Goal: Task Accomplishment & Management: Complete application form

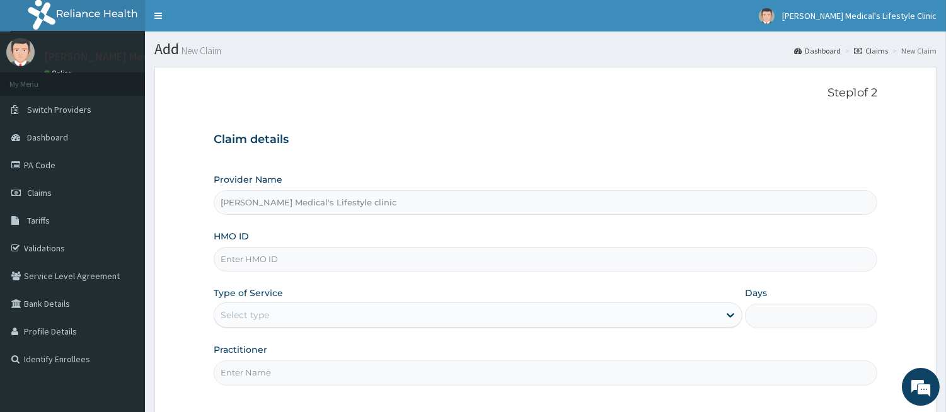
click at [369, 262] on input "HMO ID" at bounding box center [546, 259] width 664 height 25
paste input "SBL/10219/A"
type input "SBL/10219/A"
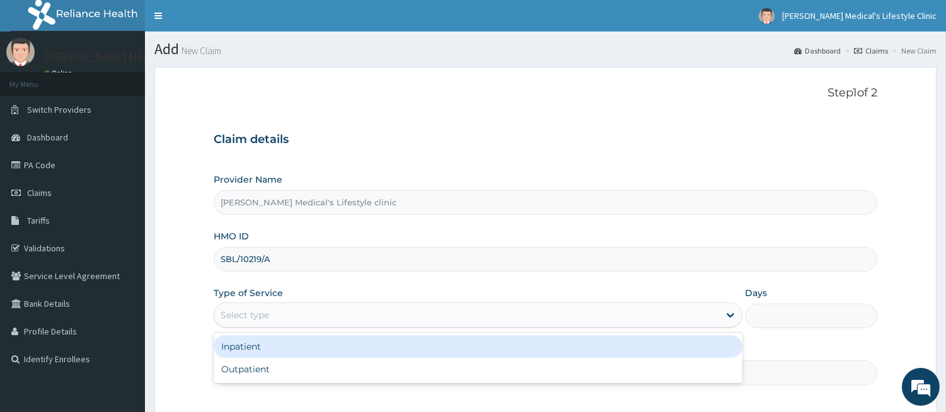
click at [291, 326] on div "Select type" at bounding box center [478, 315] width 529 height 25
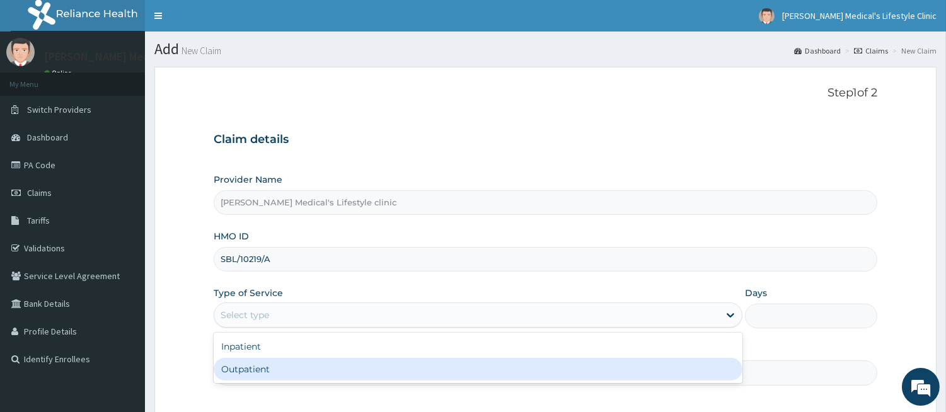
click at [280, 361] on div "Outpatient" at bounding box center [478, 369] width 529 height 23
type input "1"
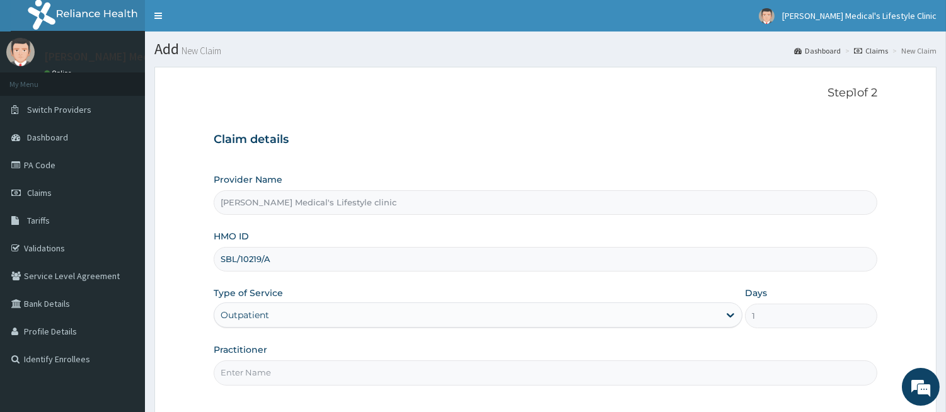
click at [273, 372] on input "Practitioner" at bounding box center [546, 373] width 664 height 25
type input "DR kolawole"
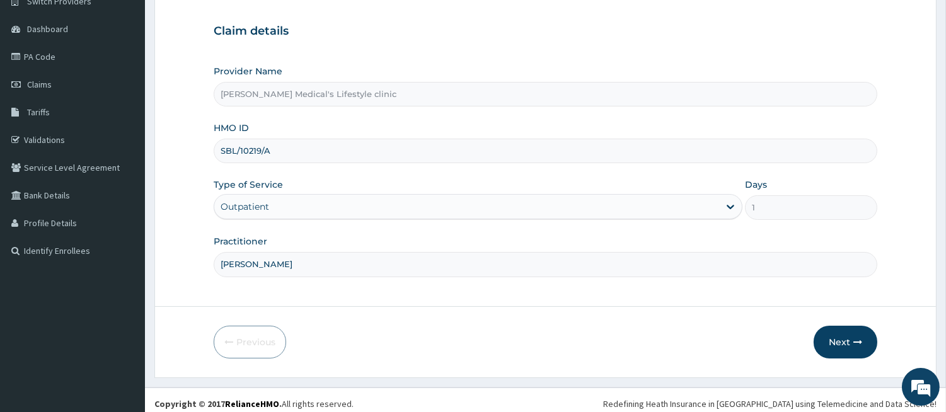
scroll to position [116, 0]
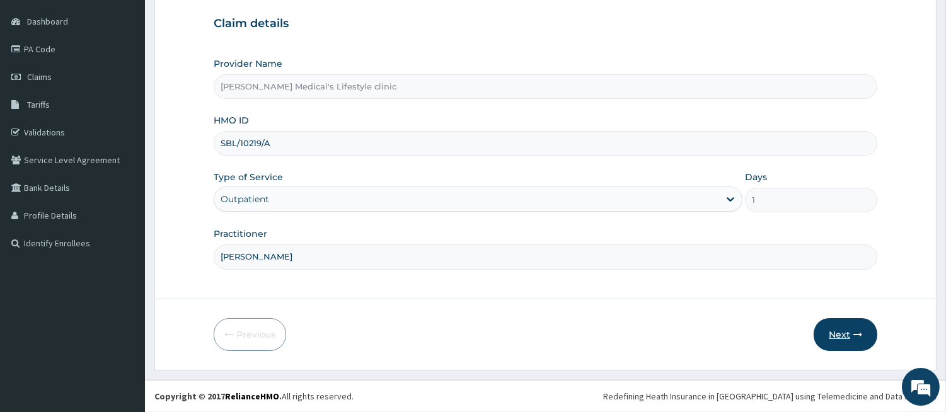
click at [840, 326] on button "Next" at bounding box center [846, 334] width 64 height 33
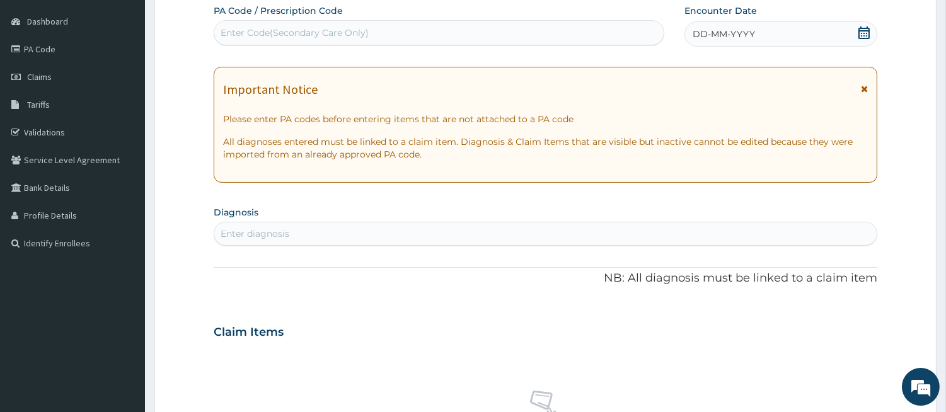
click at [315, 33] on div "Enter Code(Secondary Care Only)" at bounding box center [295, 32] width 148 height 13
paste input "PA/14E852"
type input "PA/14E852"
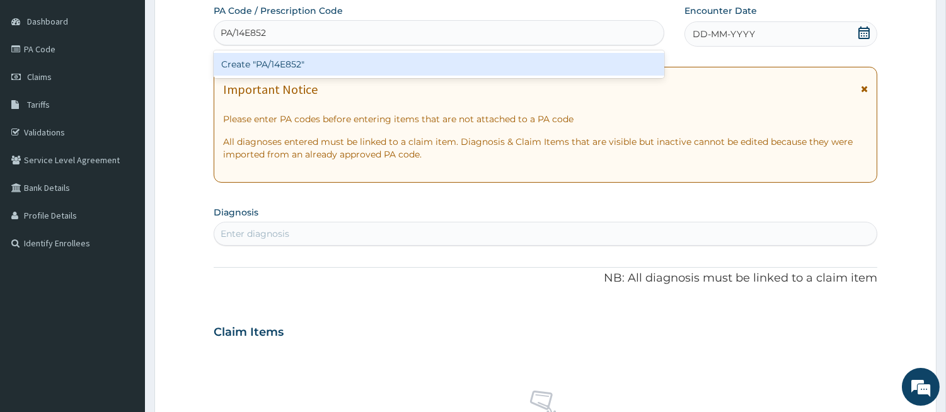
click at [314, 57] on div "Create "PA/14E852"" at bounding box center [439, 64] width 451 height 23
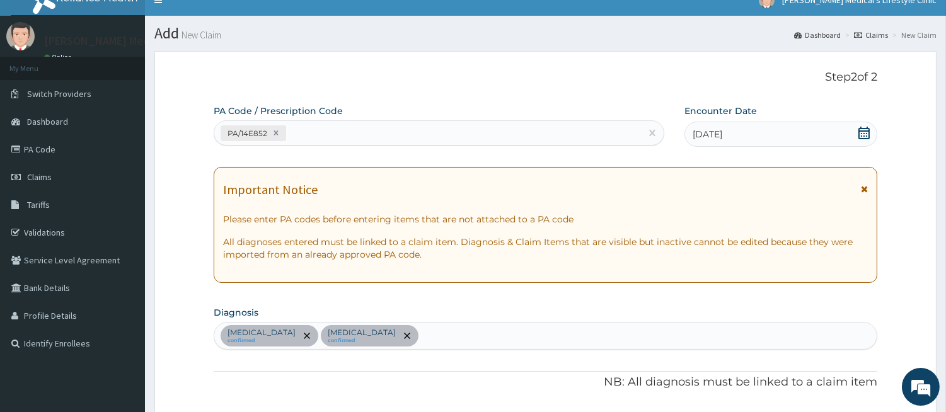
scroll to position [11, 0]
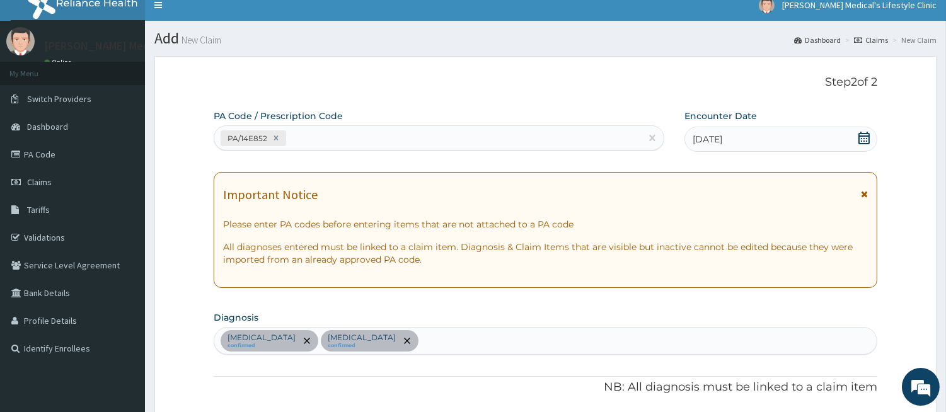
click at [333, 139] on div "PA/14E852" at bounding box center [427, 138] width 427 height 21
paste input "PA/874ED4"
type input "PA/874ED4"
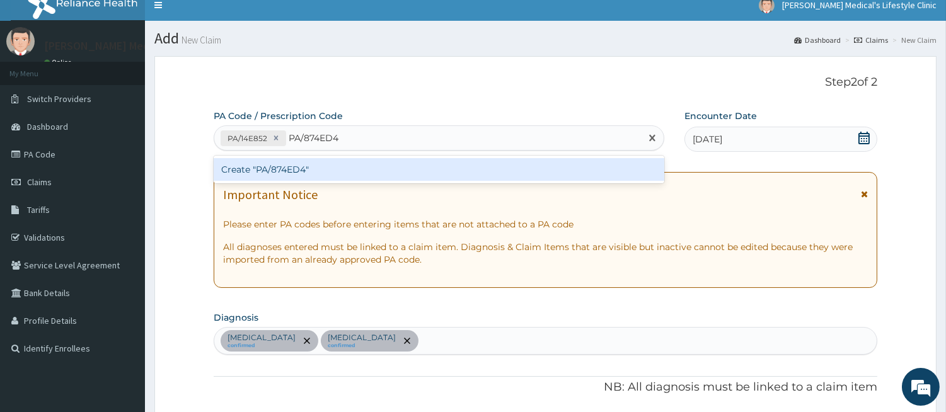
click at [318, 166] on div "Create "PA/874ED4"" at bounding box center [439, 169] width 451 height 23
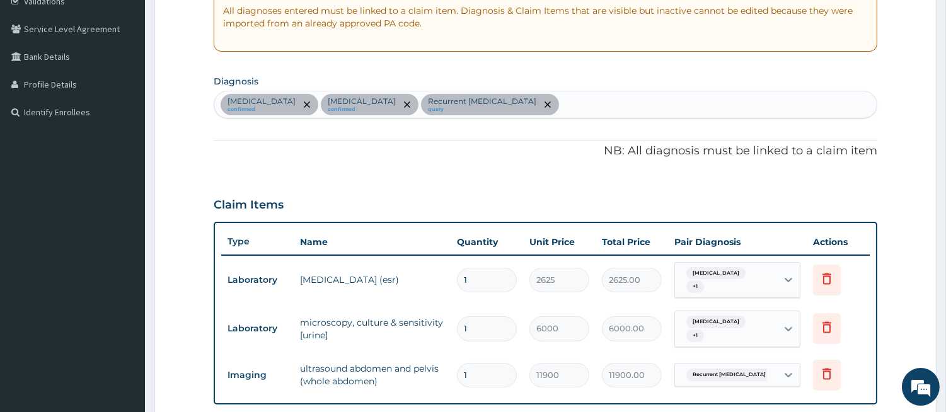
scroll to position [172, 0]
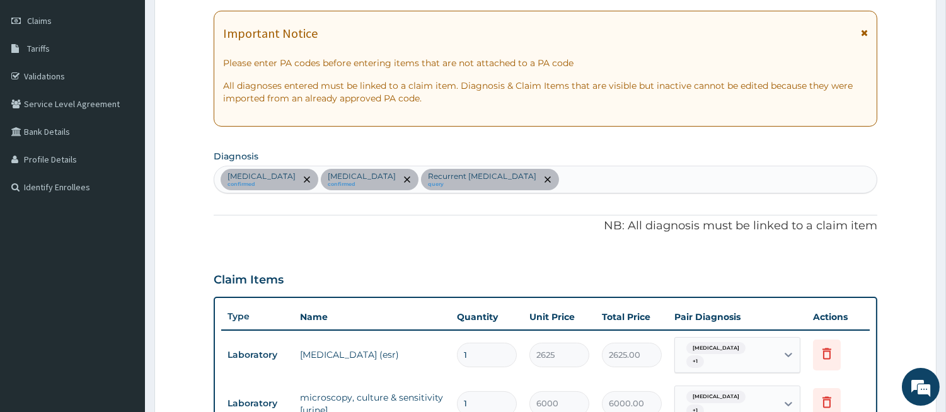
click at [540, 186] on div "Pyelonephritis confirmed Kidney stone confirmed Recurrent kidney stone query" at bounding box center [545, 179] width 662 height 26
type input "SEP"
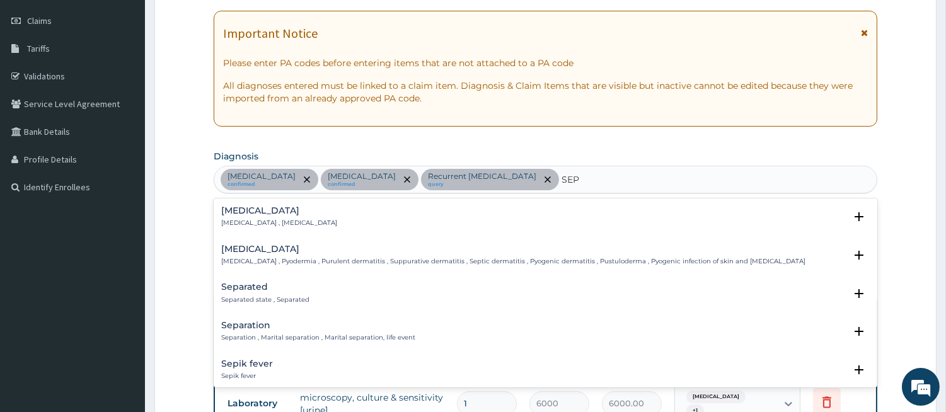
click at [278, 217] on div "Sepsis Systemic infection , Sepsis" at bounding box center [279, 217] width 116 height 22
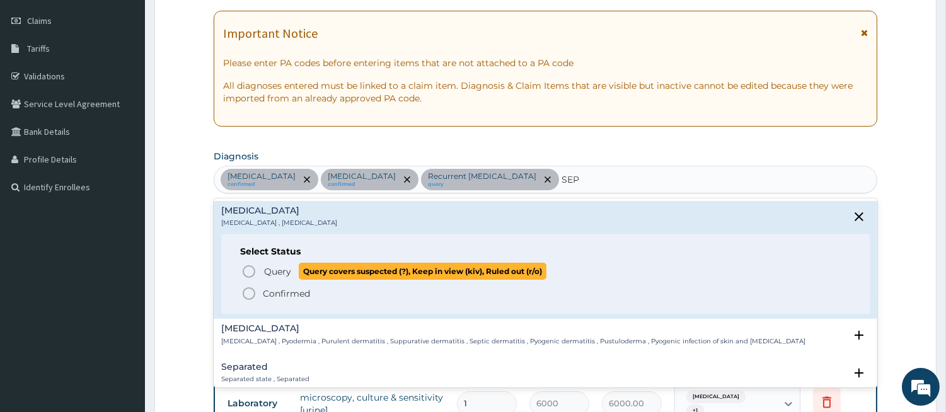
click at [259, 263] on span "Query Query covers suspected (?), Keep in view (kiv), Ruled out (r/o)" at bounding box center [545, 271] width 609 height 17
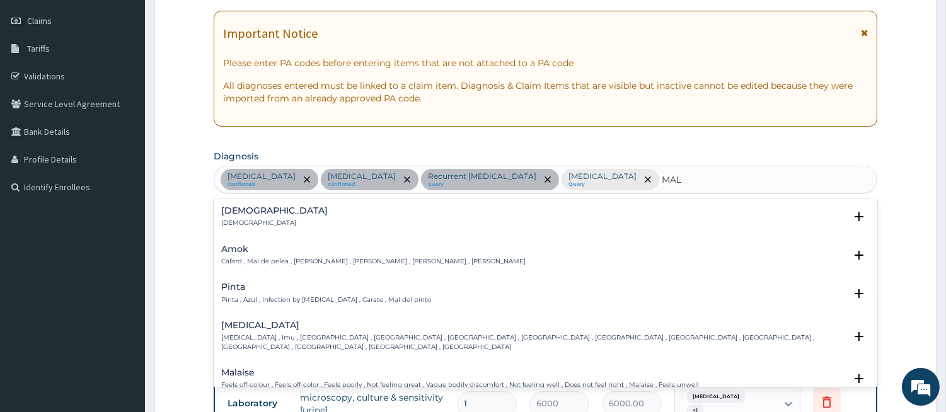
type input "MALA"
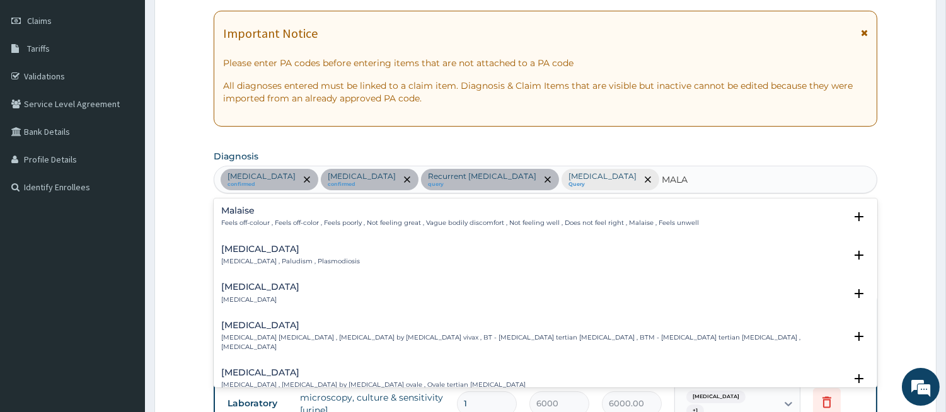
click at [273, 262] on p "Malaria , Paludism , Plasmodiosis" at bounding box center [290, 261] width 139 height 9
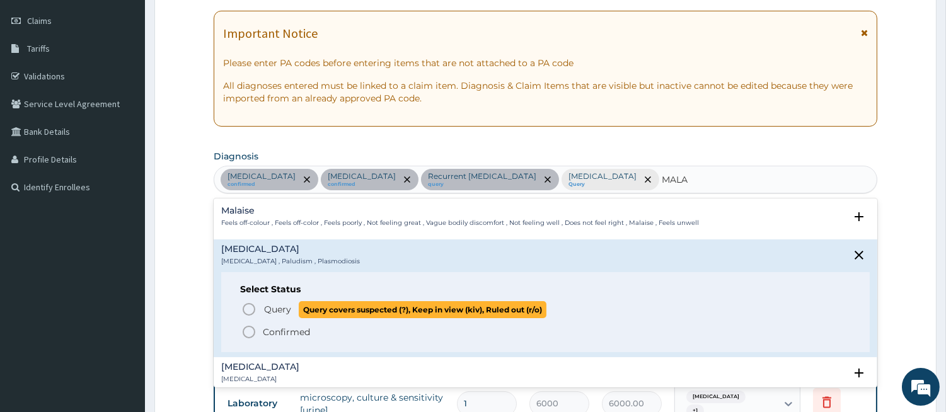
click at [267, 304] on span "Query" at bounding box center [277, 309] width 27 height 13
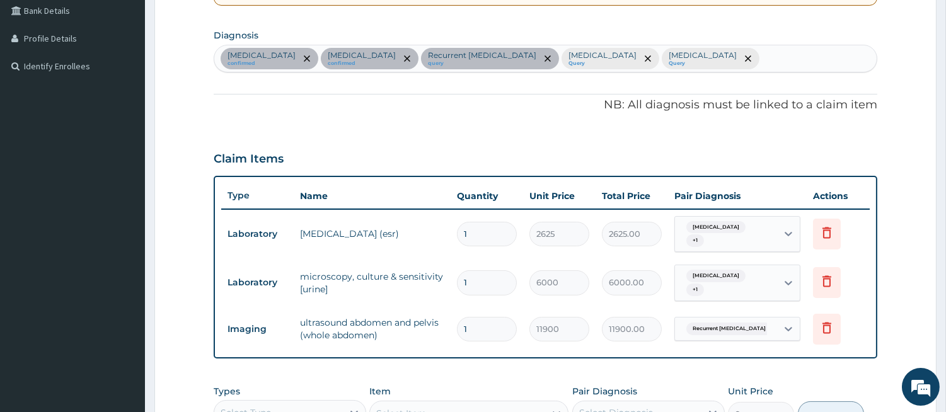
scroll to position [405, 0]
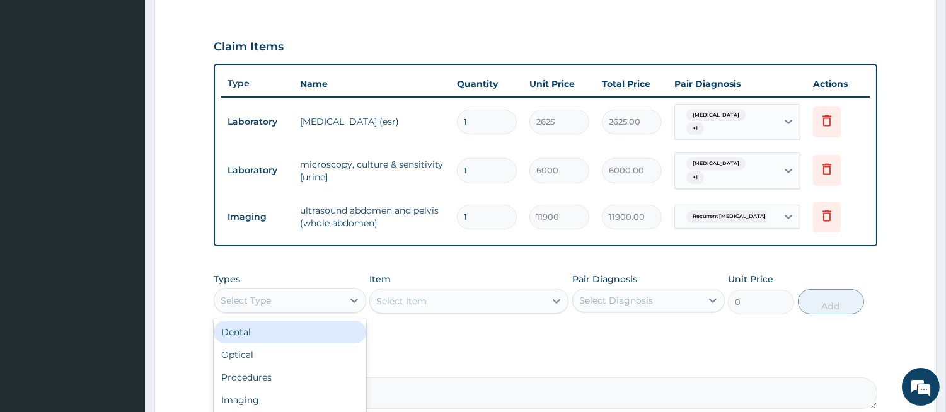
click at [289, 291] on div "Select Type" at bounding box center [278, 301] width 129 height 20
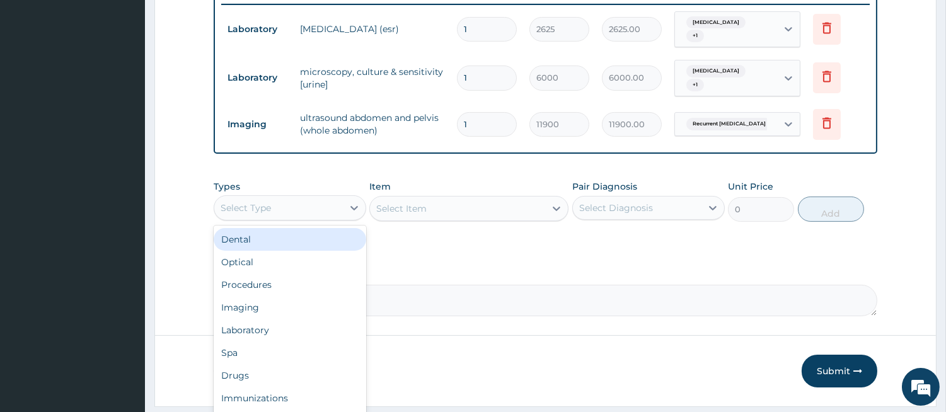
scroll to position [523, 0]
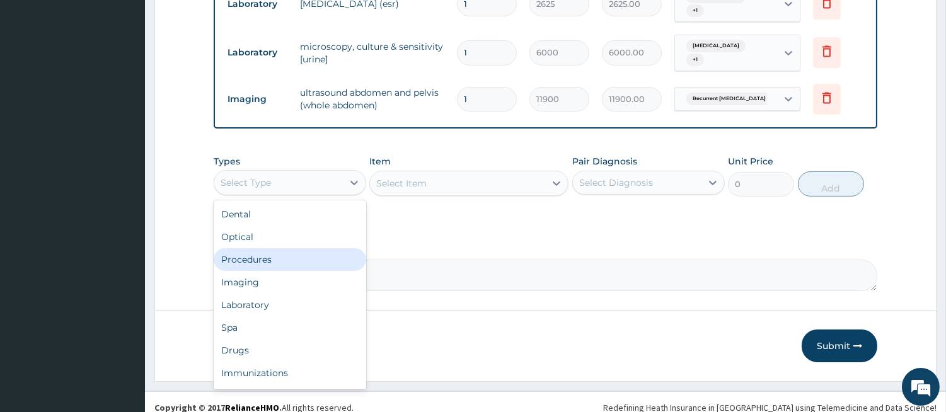
click at [303, 249] on div "Procedures" at bounding box center [290, 259] width 153 height 23
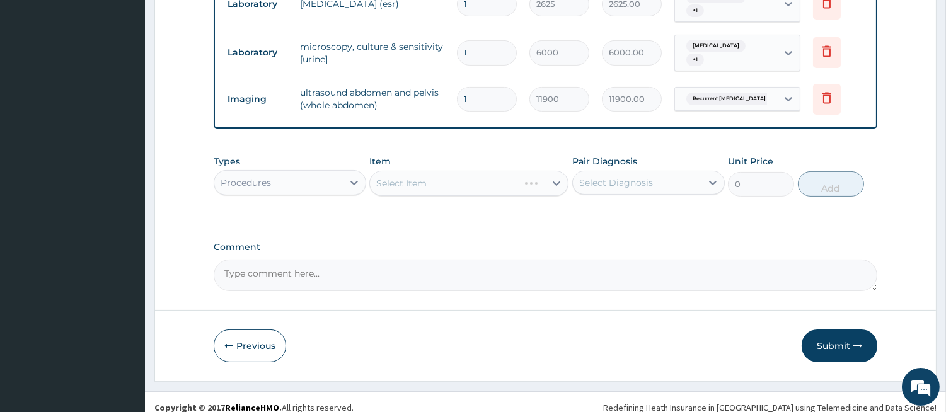
click at [533, 174] on div "Select Item" at bounding box center [468, 183] width 199 height 25
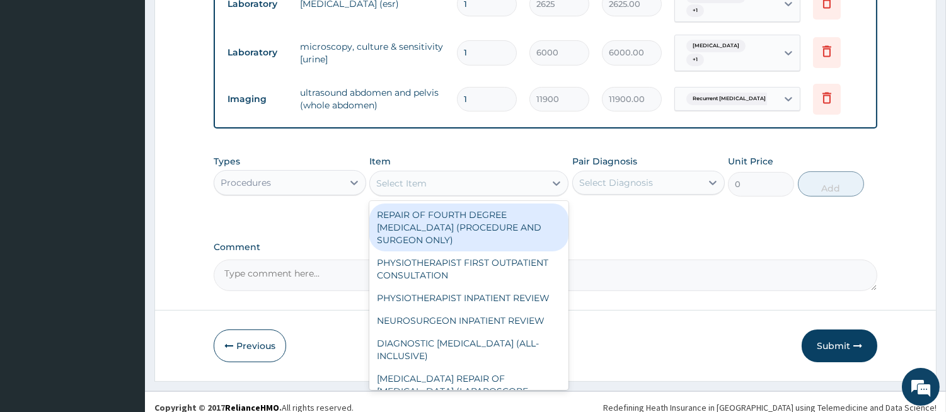
click at [533, 174] on div "Select Item" at bounding box center [457, 183] width 175 height 20
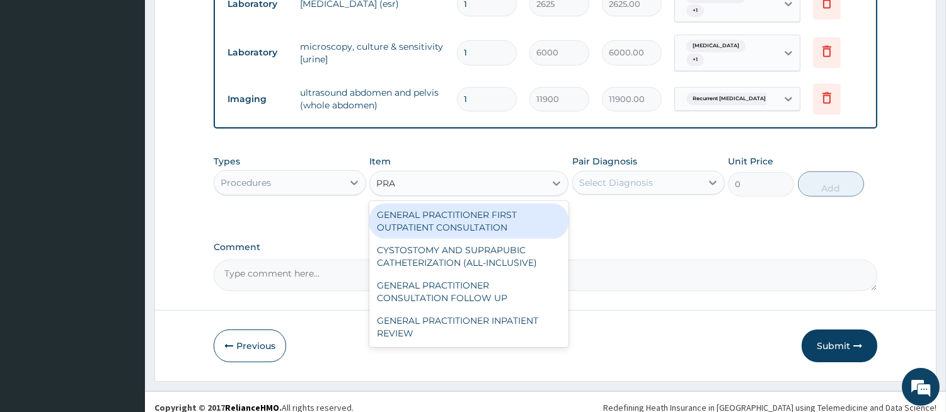
type input "PRAC"
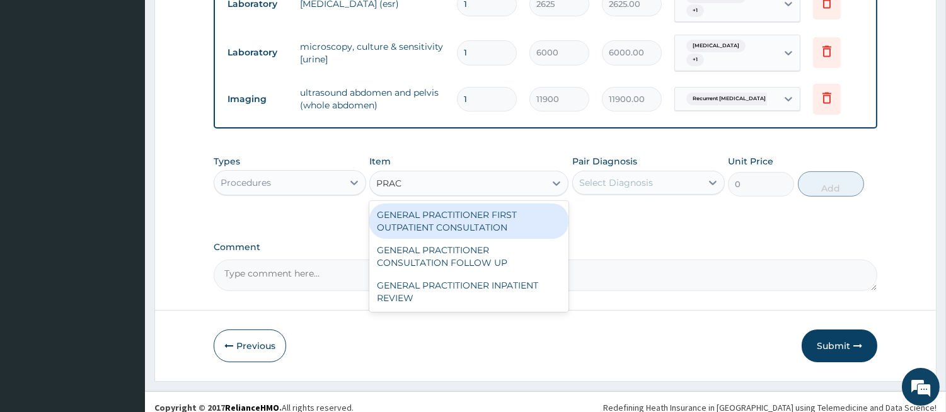
click at [502, 221] on div "GENERAL PRACTITIONER FIRST OUTPATIENT CONSULTATION" at bounding box center [468, 221] width 199 height 35
type input "4500"
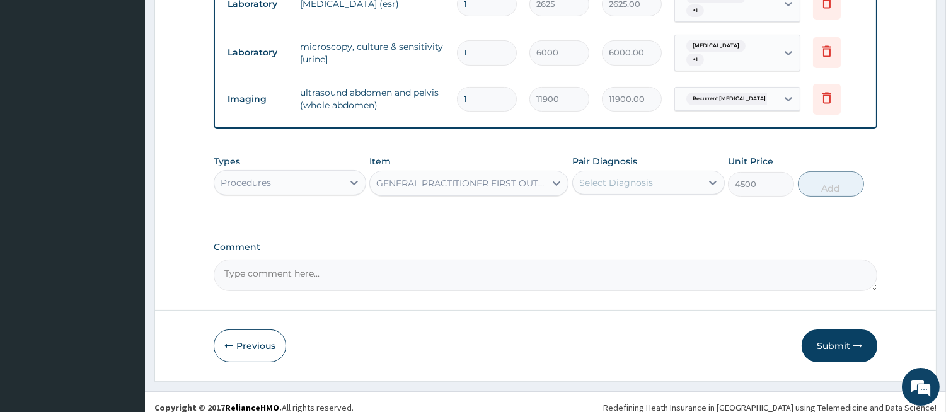
click at [588, 176] on div "Select Diagnosis" at bounding box center [616, 182] width 74 height 13
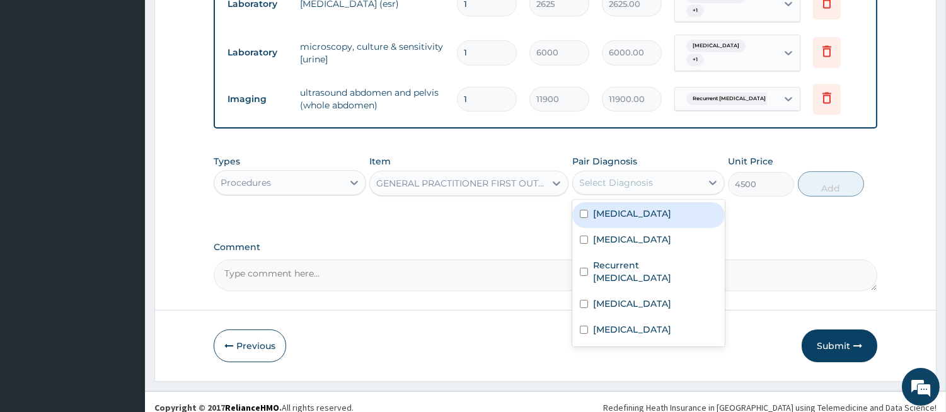
drag, startPoint x: 585, startPoint y: 199, endPoint x: 585, endPoint y: 212, distance: 13.2
click at [584, 210] on input "checkbox" at bounding box center [584, 214] width 8 height 8
checkbox input "true"
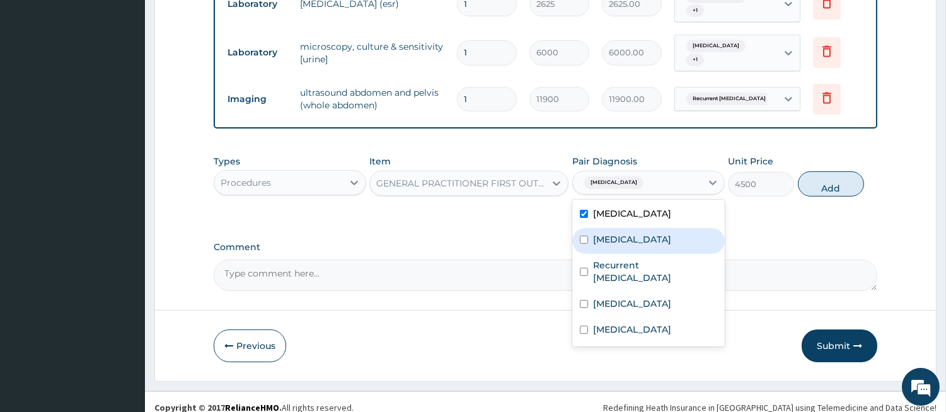
click at [587, 228] on div "Kidney stone" at bounding box center [648, 241] width 153 height 26
checkbox input "true"
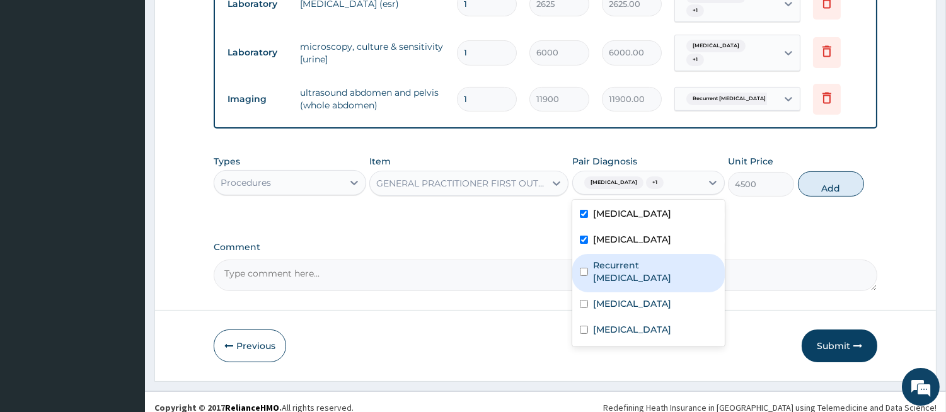
click at [601, 259] on label "Recurrent kidney stone" at bounding box center [655, 271] width 124 height 25
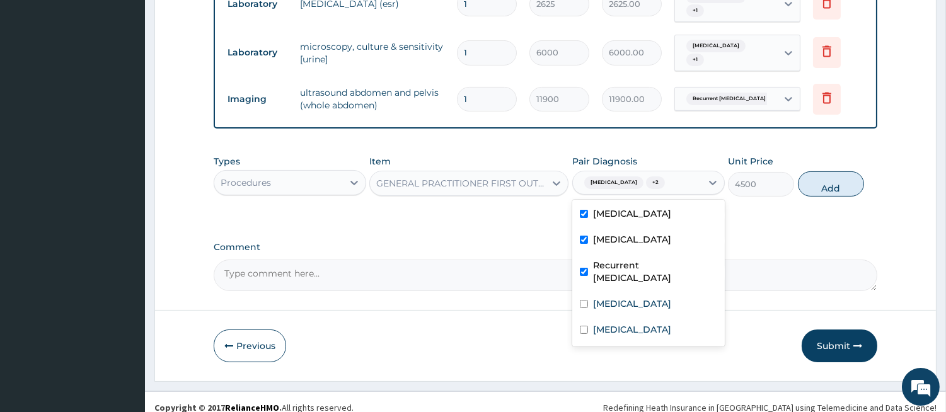
click at [600, 267] on div "Recurrent kidney stone" at bounding box center [648, 273] width 153 height 38
checkbox input "false"
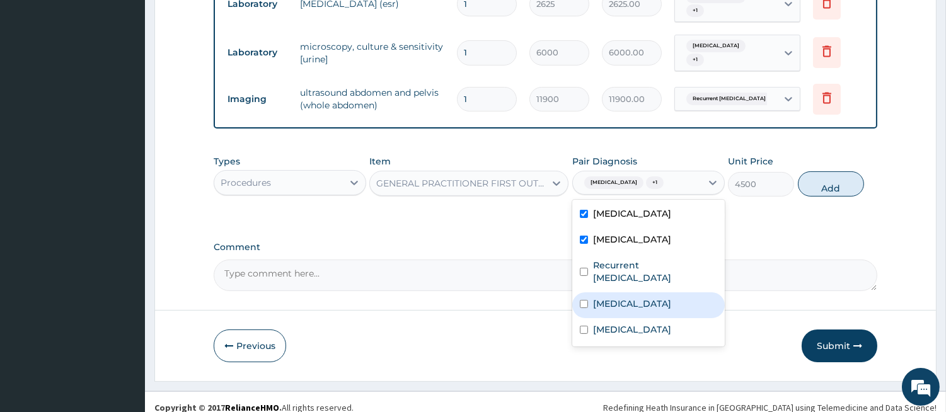
click at [600, 297] on label "Sepsis" at bounding box center [632, 303] width 78 height 13
checkbox input "true"
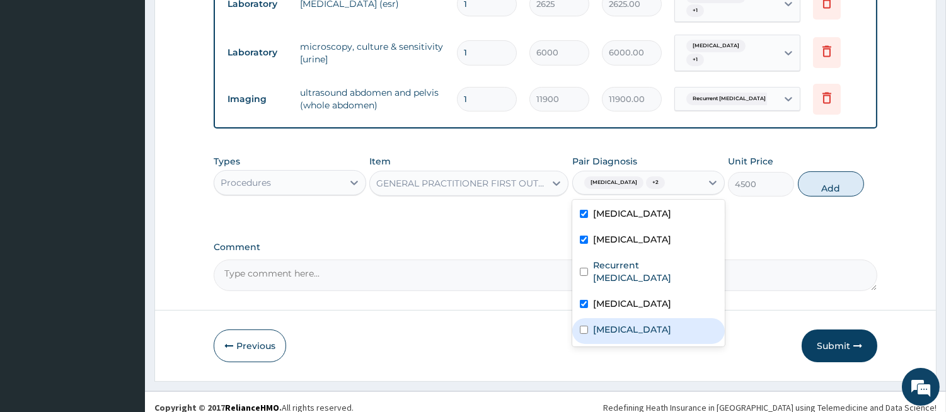
click at [601, 323] on label "Malaria" at bounding box center [632, 329] width 78 height 13
checkbox input "true"
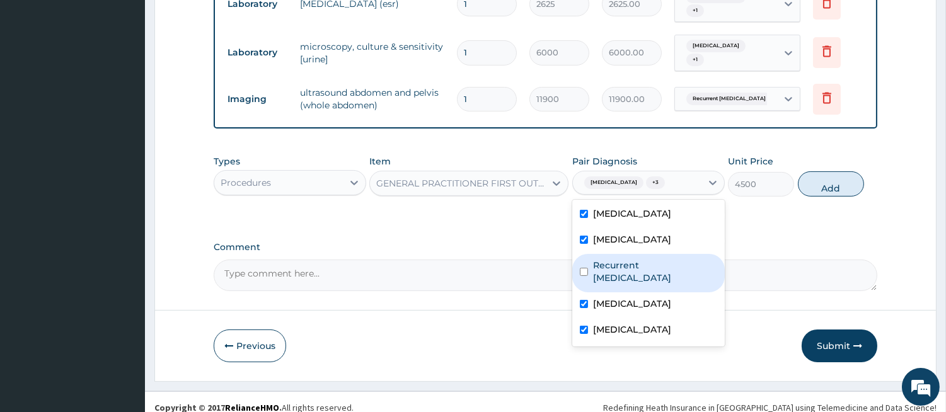
click at [606, 259] on label "Recurrent kidney stone" at bounding box center [655, 271] width 124 height 25
checkbox input "true"
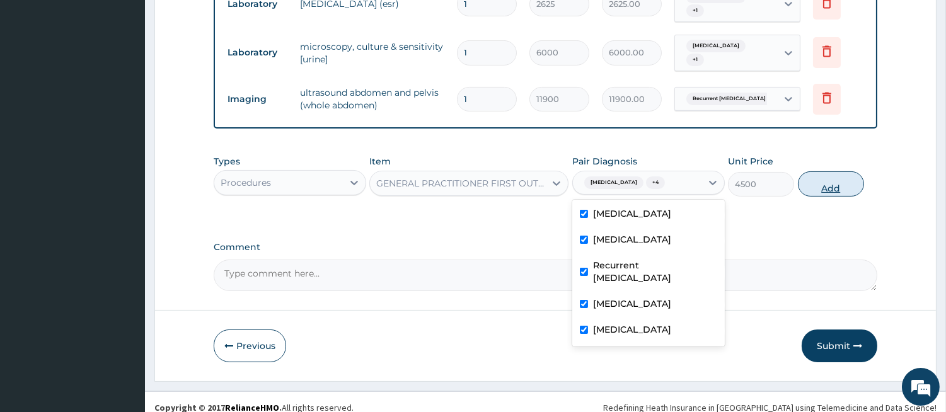
click at [826, 175] on button "Add" at bounding box center [831, 183] width 66 height 25
type input "0"
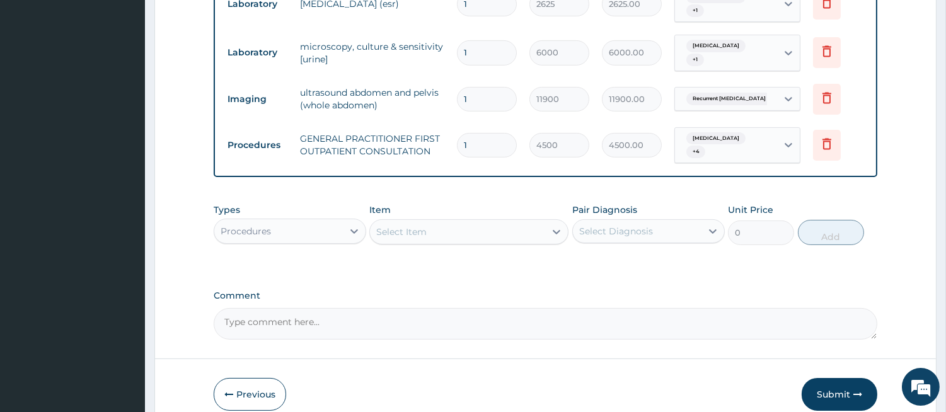
click at [533, 222] on div "Select Item" at bounding box center [457, 232] width 175 height 20
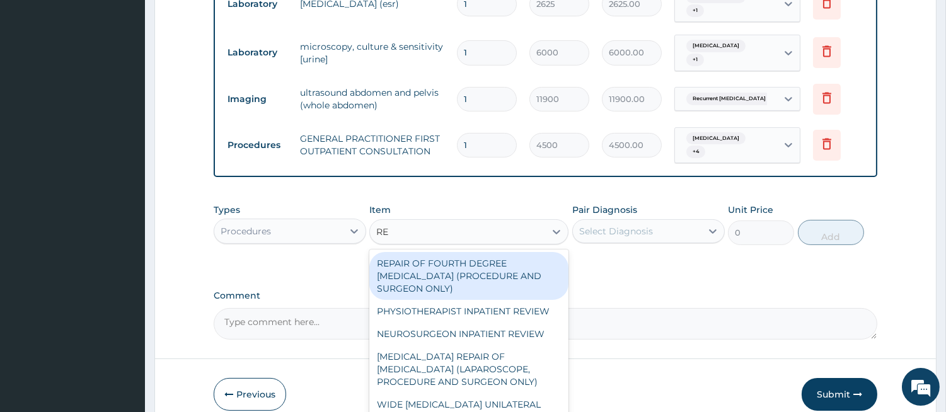
type input "REG"
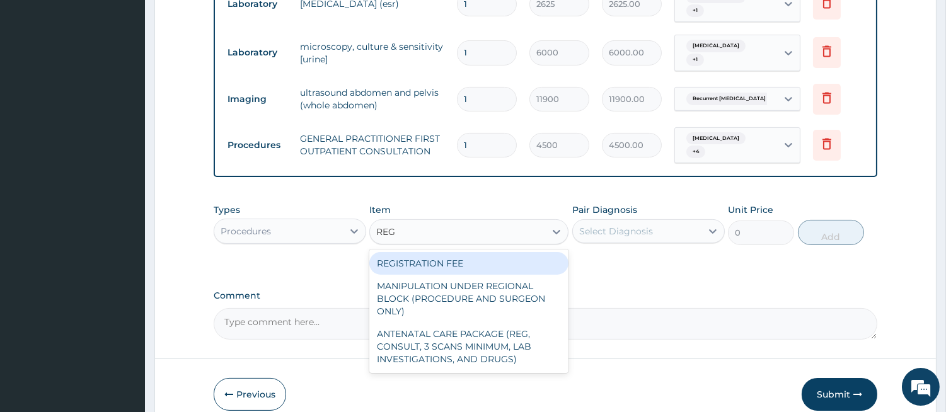
click at [462, 252] on div "REGISTRATION FEE" at bounding box center [468, 263] width 199 height 23
type input "3000"
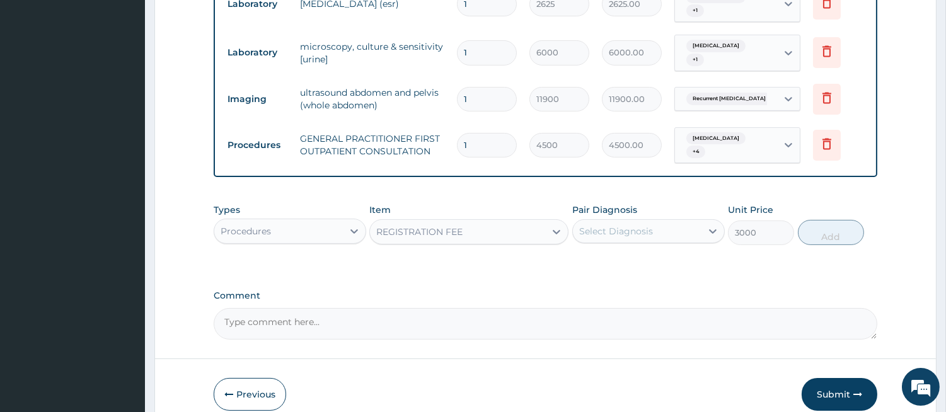
click at [598, 225] on div "Select Diagnosis" at bounding box center [616, 231] width 74 height 13
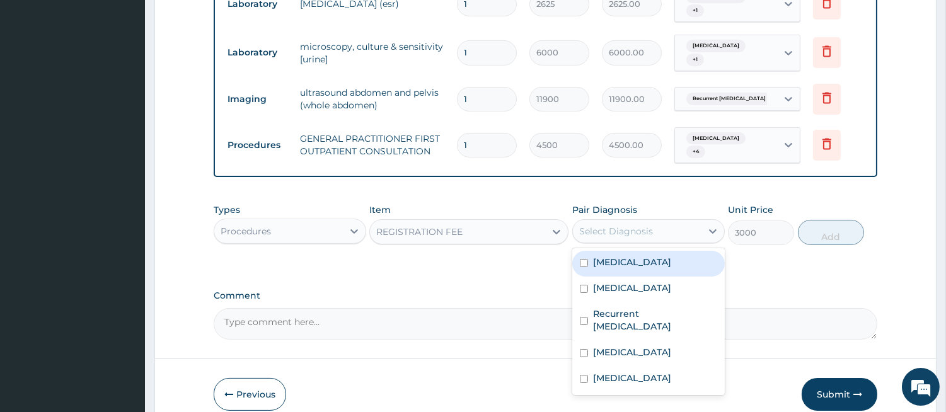
click at [596, 256] on label "Pyelonephritis" at bounding box center [632, 262] width 78 height 13
checkbox input "true"
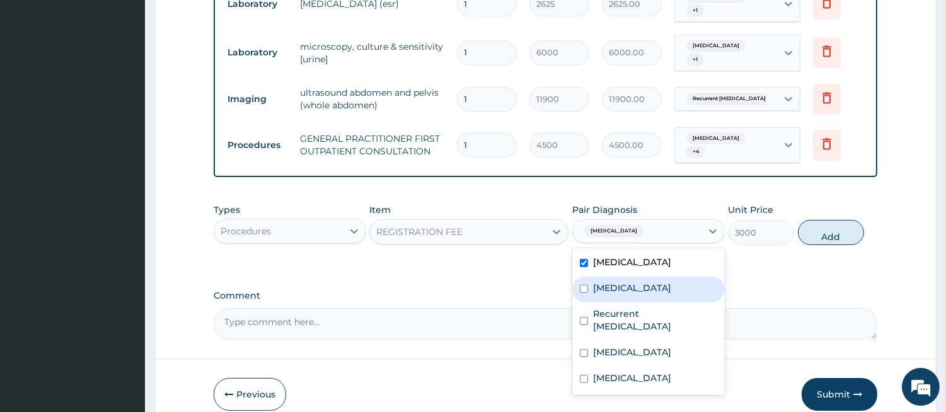
click at [594, 282] on label "Kidney stone" at bounding box center [632, 288] width 78 height 13
checkbox input "true"
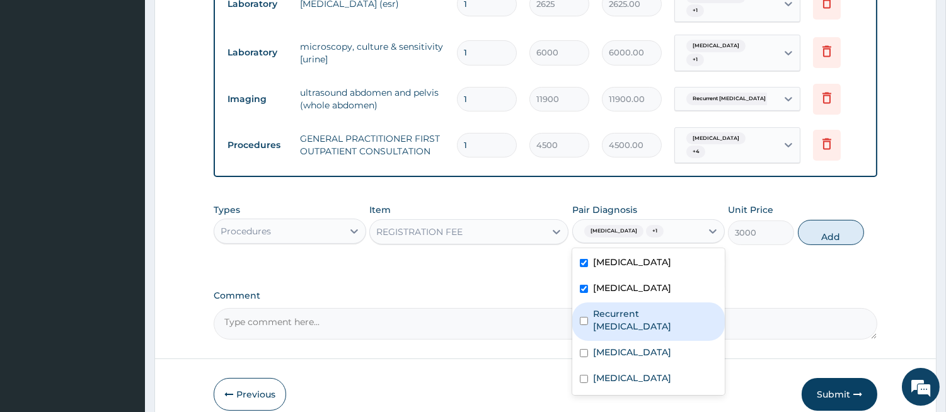
click at [594, 308] on label "Recurrent kidney stone" at bounding box center [655, 320] width 124 height 25
checkbox input "true"
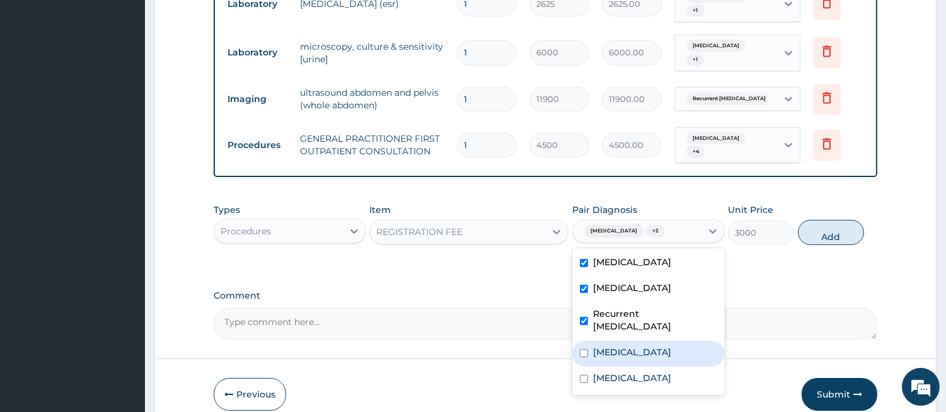
click at [598, 346] on label "Sepsis" at bounding box center [632, 352] width 78 height 13
checkbox input "true"
click at [598, 367] on div "Malaria" at bounding box center [648, 380] width 153 height 26
checkbox input "true"
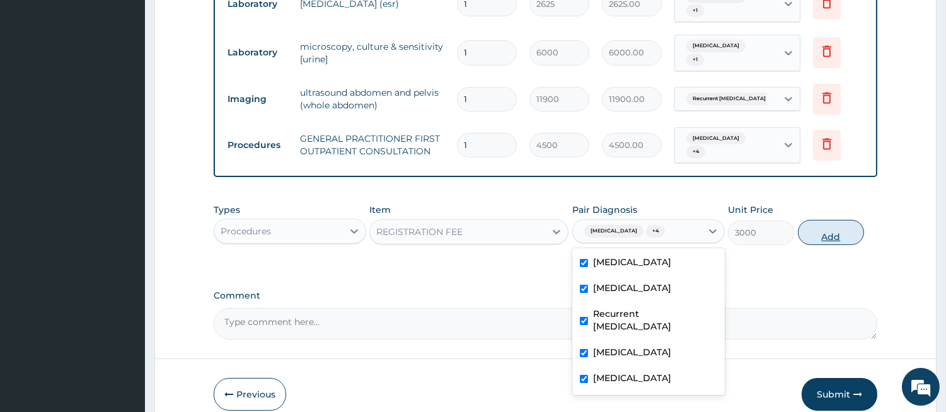
click at [817, 220] on button "Add" at bounding box center [831, 232] width 66 height 25
type input "0"
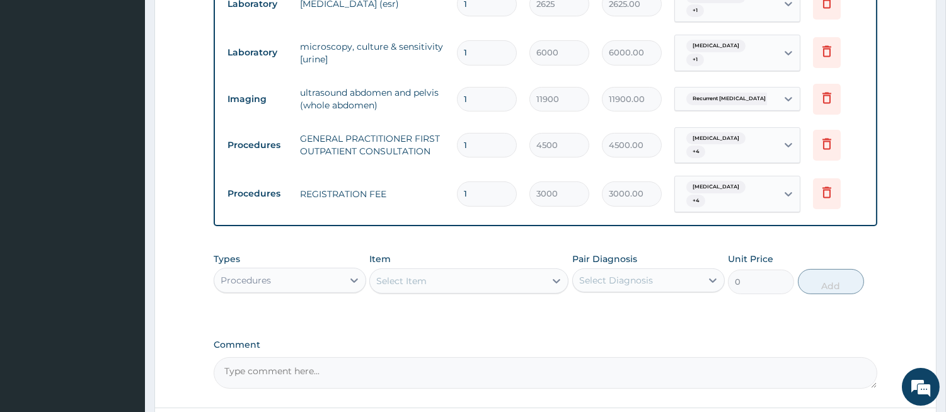
click at [322, 270] on div "Procedures" at bounding box center [278, 280] width 129 height 20
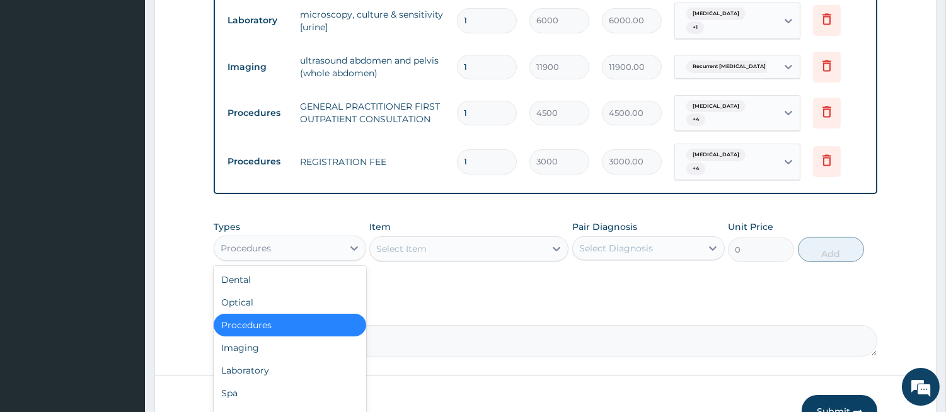
scroll to position [610, 0]
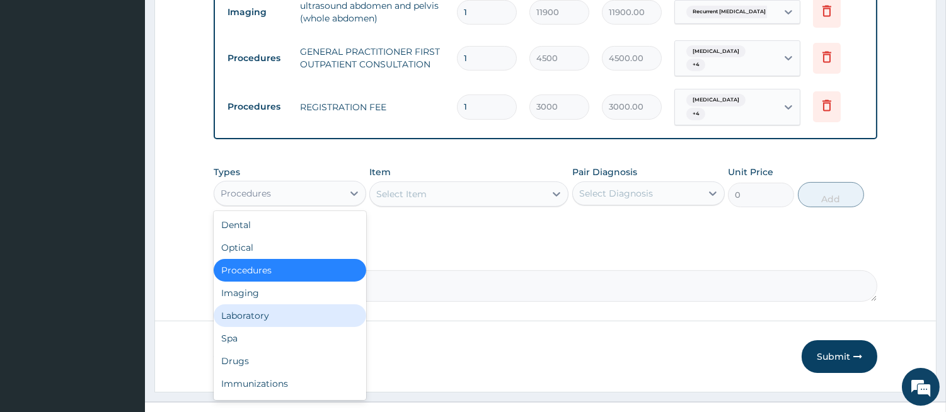
click at [303, 304] on div "Laboratory" at bounding box center [290, 315] width 153 height 23
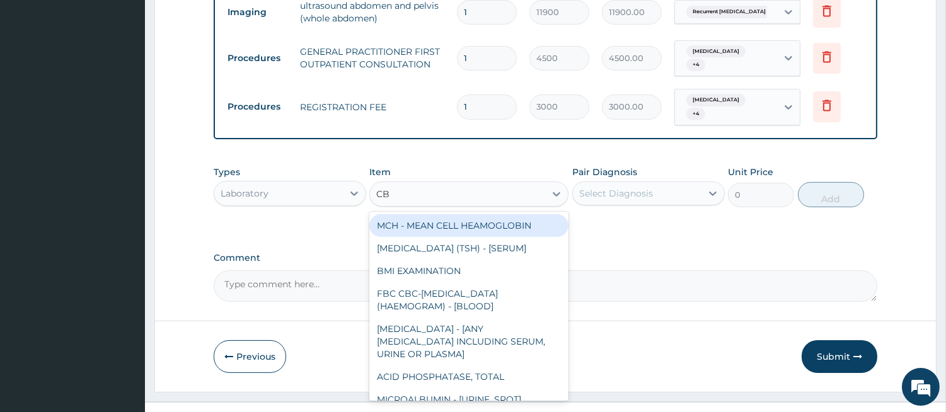
type input "CBC"
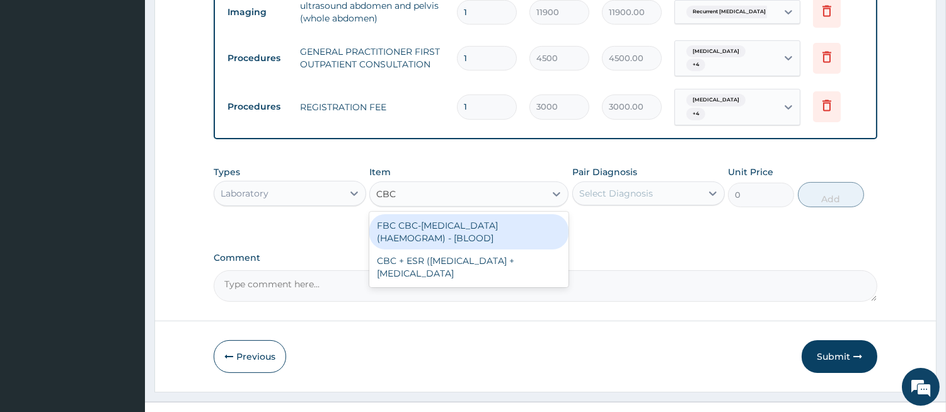
click at [485, 214] on div "FBC CBC-COMPLETE BLOOD COUNT (HAEMOGRAM) - [BLOOD]" at bounding box center [468, 231] width 199 height 35
type input "6000"
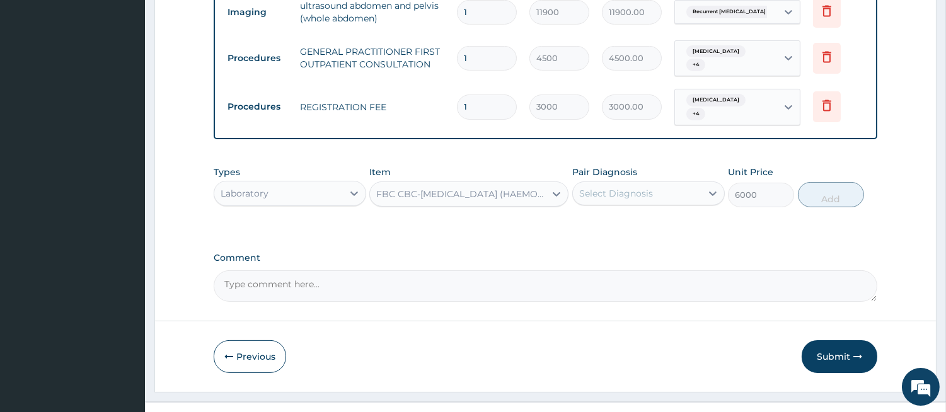
click at [603, 187] on div "Select Diagnosis" at bounding box center [616, 193] width 74 height 13
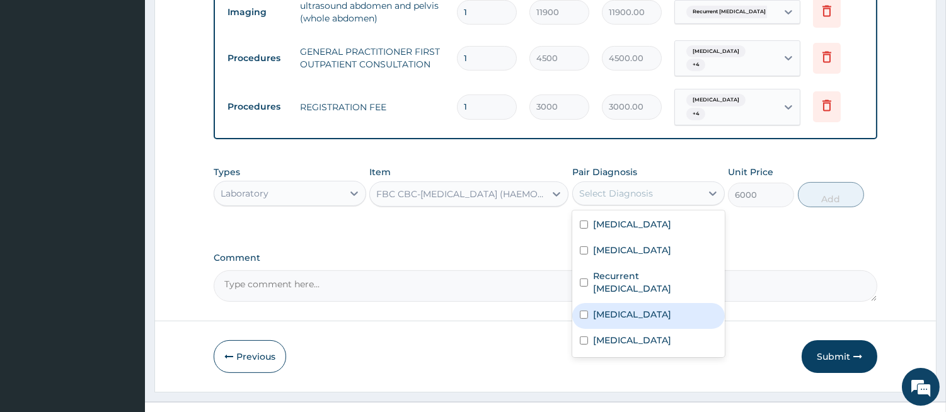
click at [584, 303] on div "Sepsis" at bounding box center [648, 316] width 153 height 26
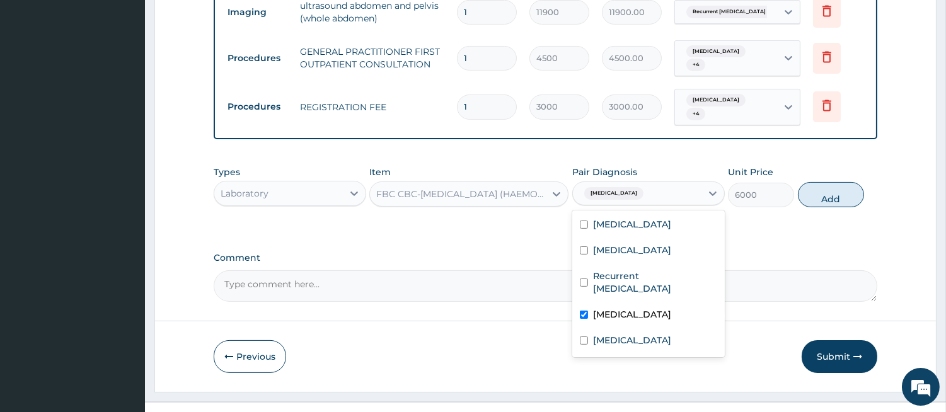
checkbox input "true"
click at [828, 182] on button "Add" at bounding box center [831, 194] width 66 height 25
type input "0"
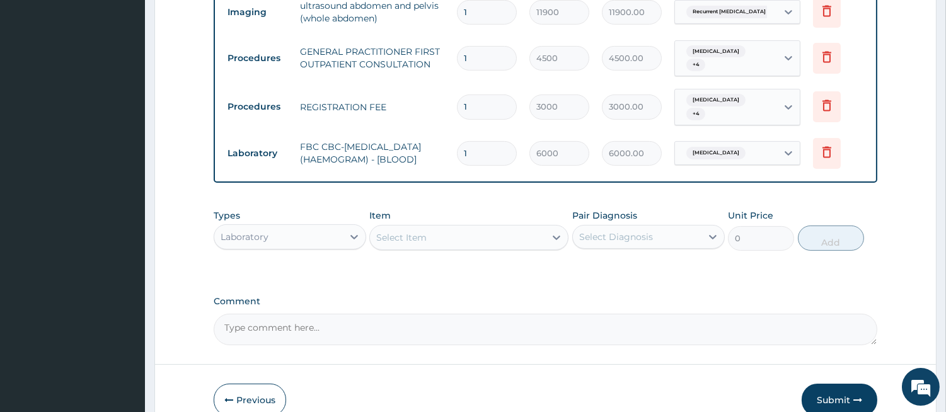
click at [509, 228] on div "Select Item" at bounding box center [457, 238] width 175 height 20
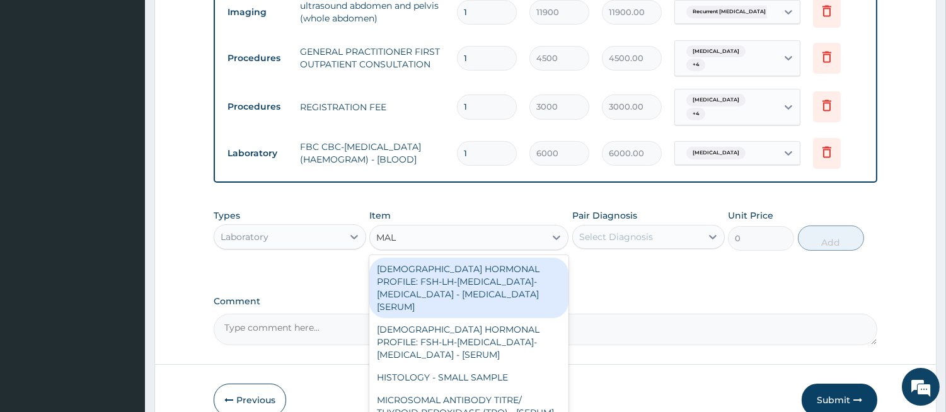
type input "MALA"
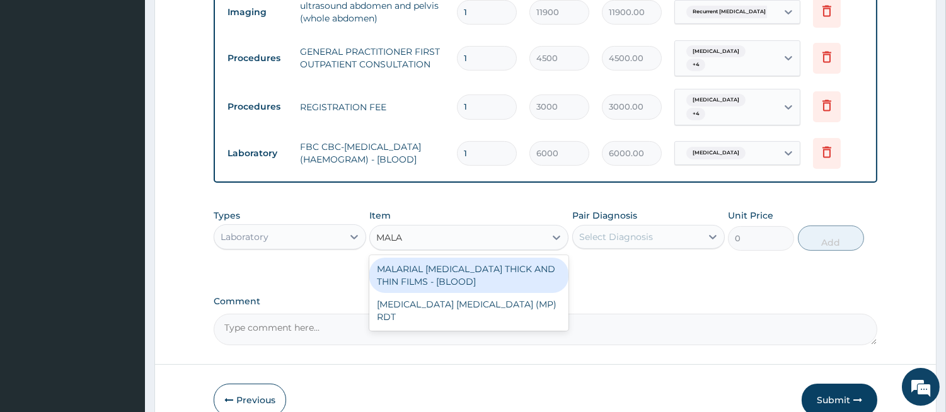
click at [496, 258] on div "MALARIAL PARASITE THICK AND THIN FILMS - [BLOOD]" at bounding box center [468, 275] width 199 height 35
type input "2625"
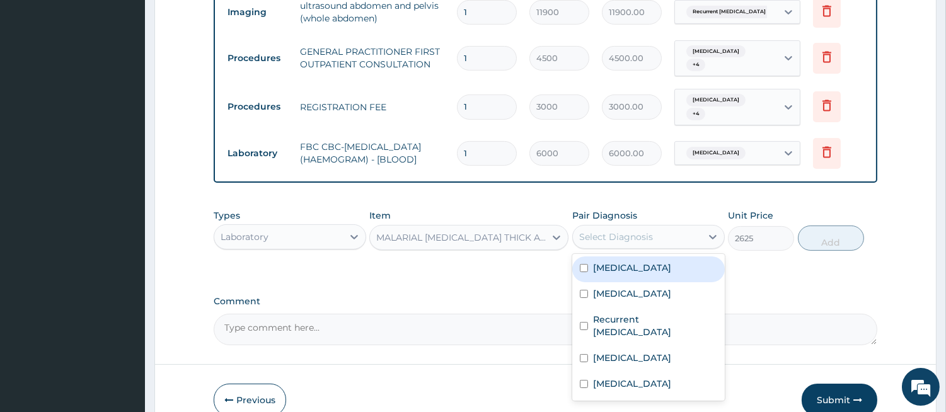
click at [621, 231] on div "Select Diagnosis" at bounding box center [616, 237] width 74 height 13
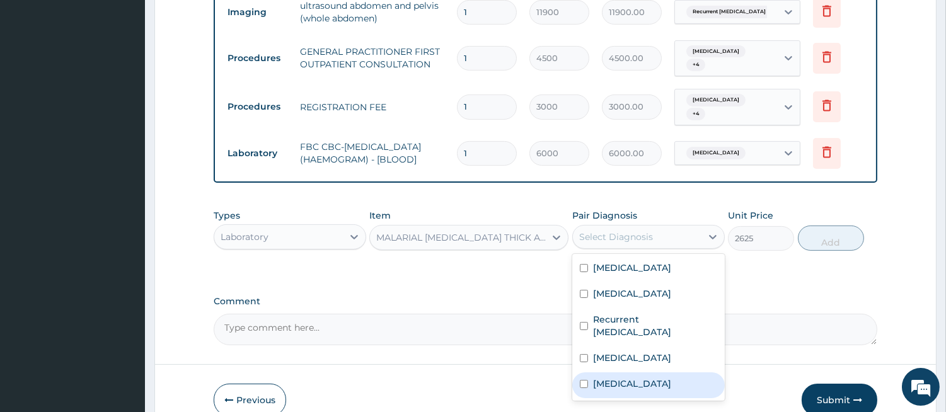
click at [599, 378] on label "Malaria" at bounding box center [632, 384] width 78 height 13
checkbox input "true"
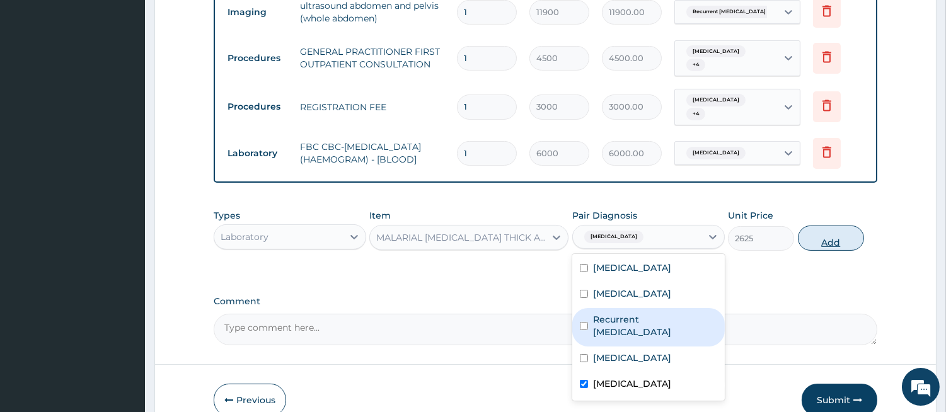
click at [821, 229] on button "Add" at bounding box center [831, 238] width 66 height 25
type input "0"
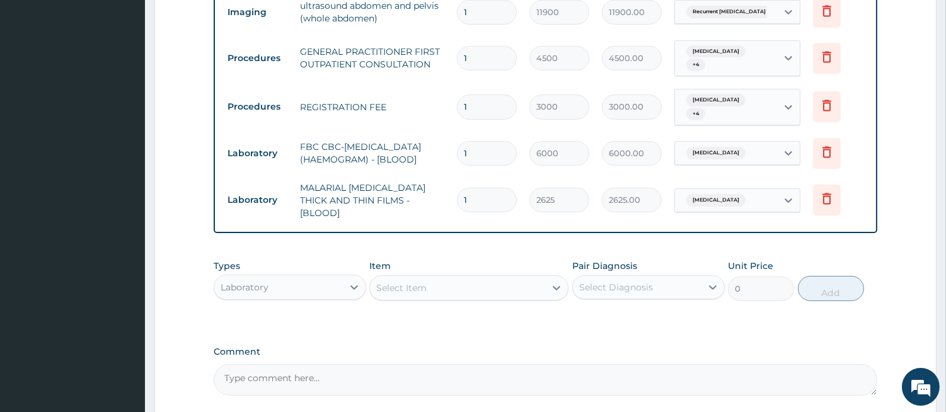
type input "0"
type input "0.00"
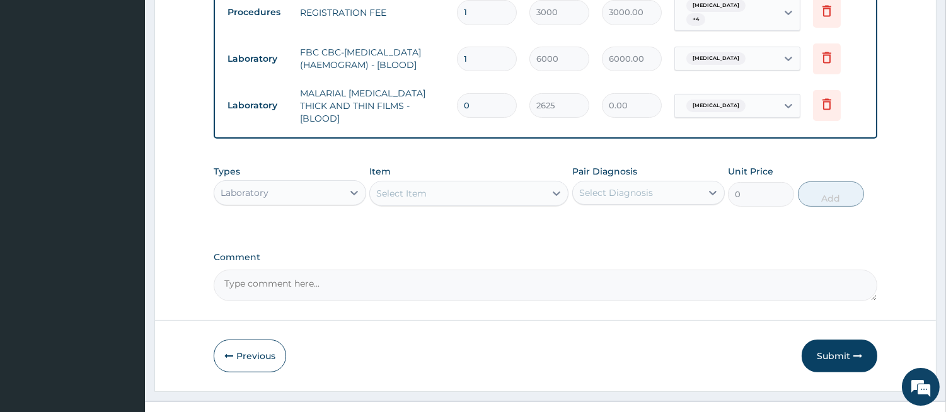
type input "0"
click at [303, 183] on div "Laboratory" at bounding box center [278, 193] width 129 height 20
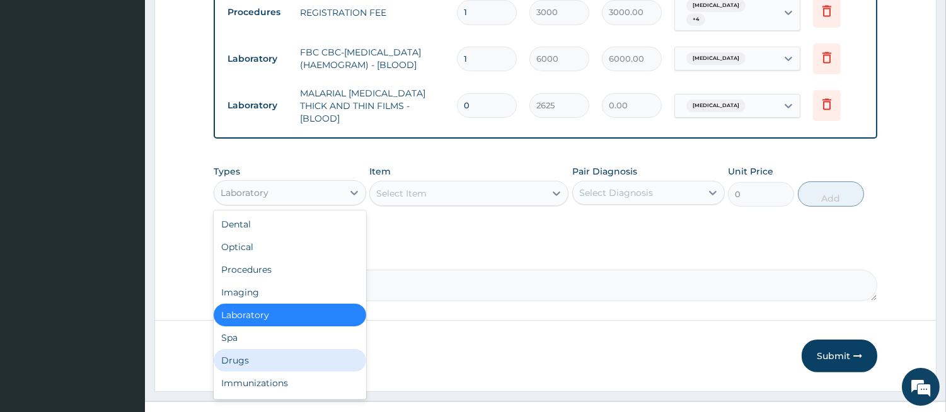
click at [347, 349] on div "Drugs" at bounding box center [290, 360] width 153 height 23
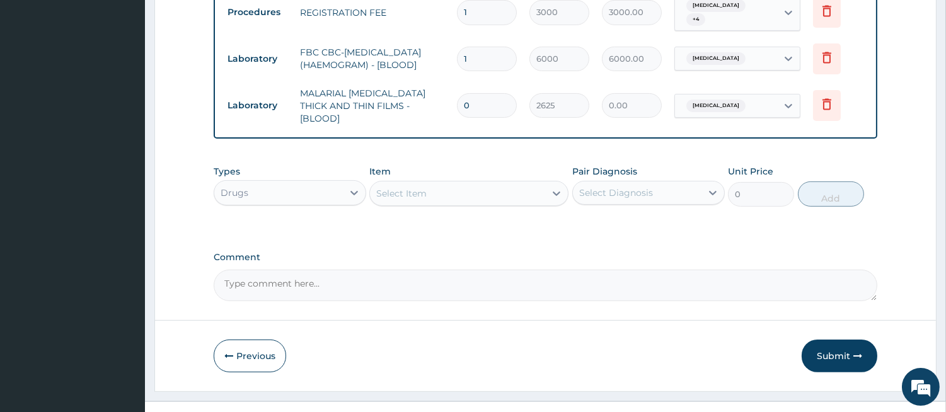
click at [511, 183] on div "Select Item" at bounding box center [457, 193] width 175 height 20
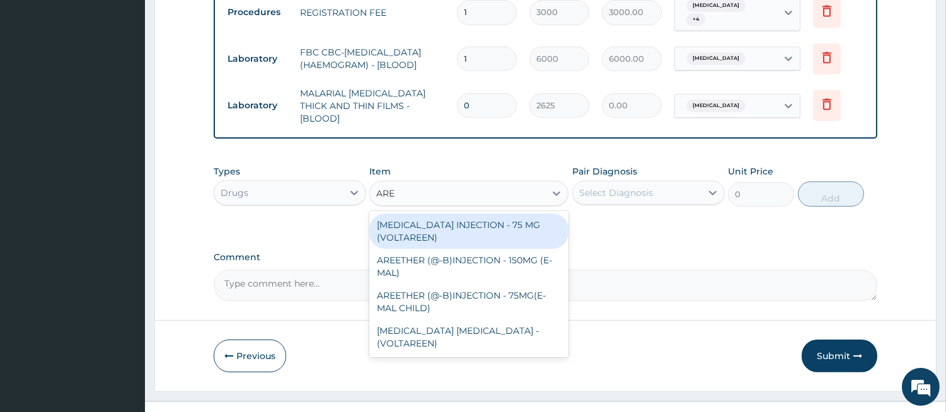
type input "AREE"
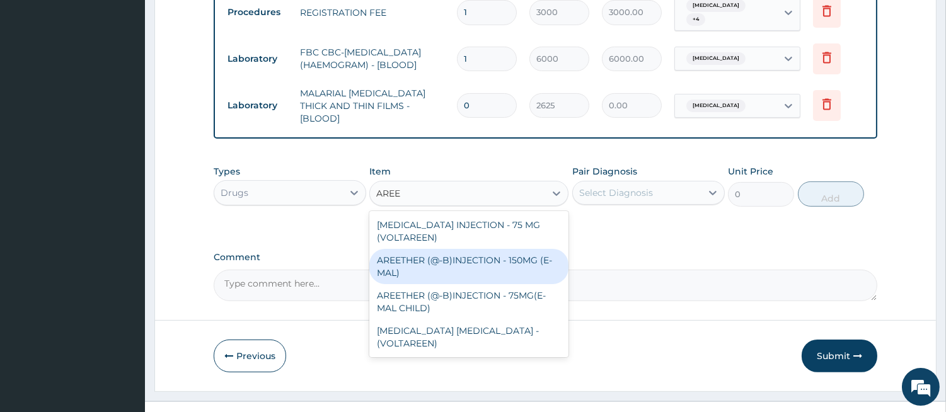
click at [499, 249] on div "AREETHER (@-B)INJECTION - 150MG (E-MAL)" at bounding box center [468, 266] width 199 height 35
type input "1920"
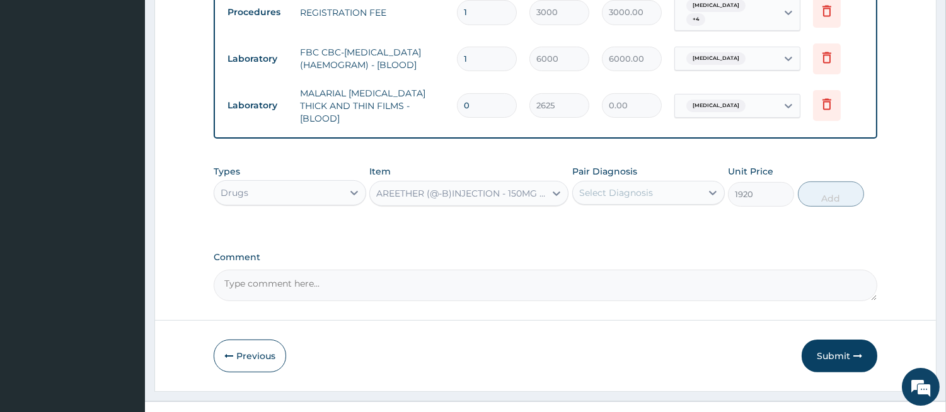
click at [601, 187] on div "Select Diagnosis" at bounding box center [616, 193] width 74 height 13
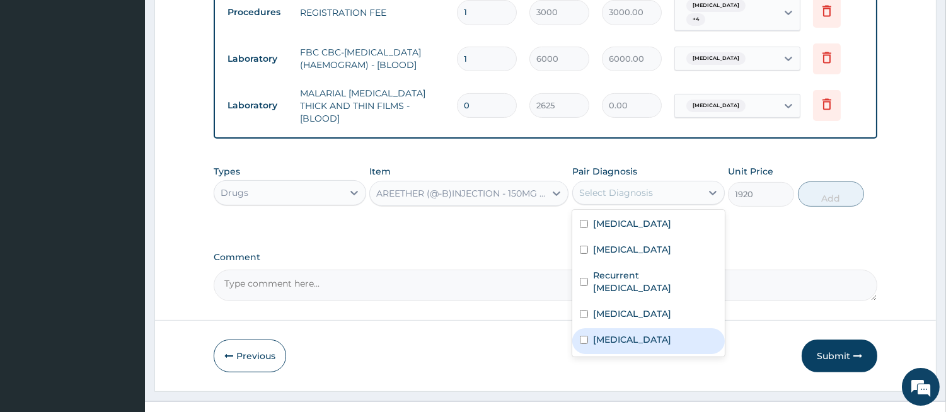
click at [599, 333] on label "Malaria" at bounding box center [632, 339] width 78 height 13
checkbox input "true"
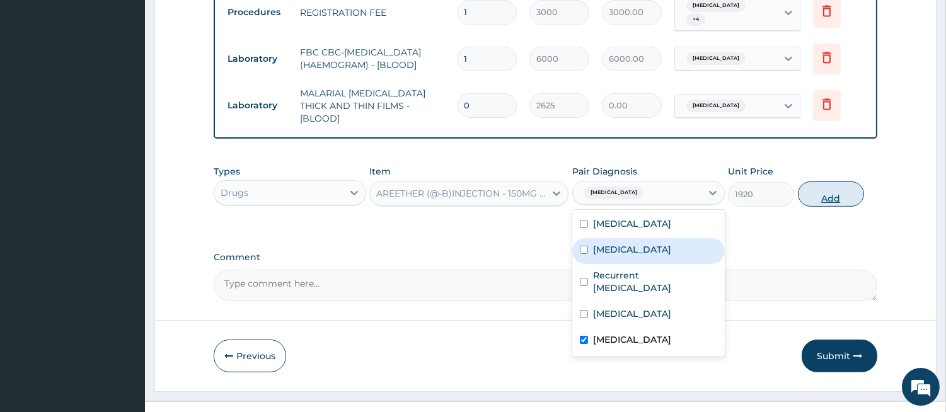
click at [850, 182] on button "Add" at bounding box center [831, 194] width 66 height 25
type input "0"
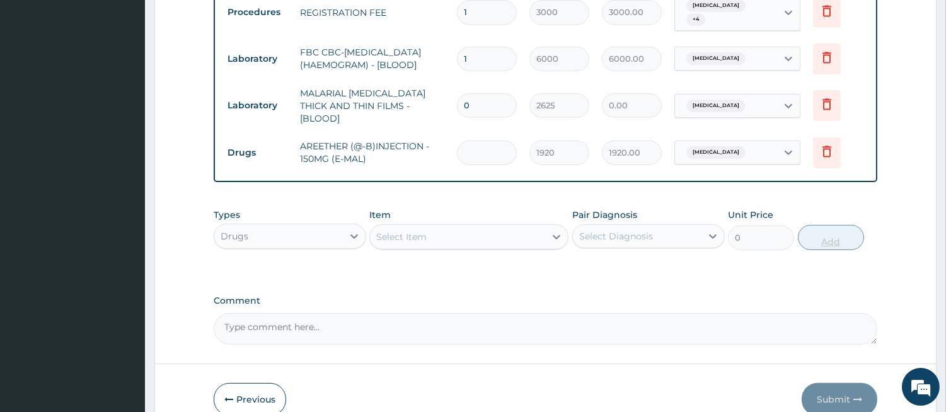
type input "0.00"
type input "3"
type input "5760.00"
type input "3"
click at [511, 227] on div "Select Item" at bounding box center [457, 237] width 175 height 20
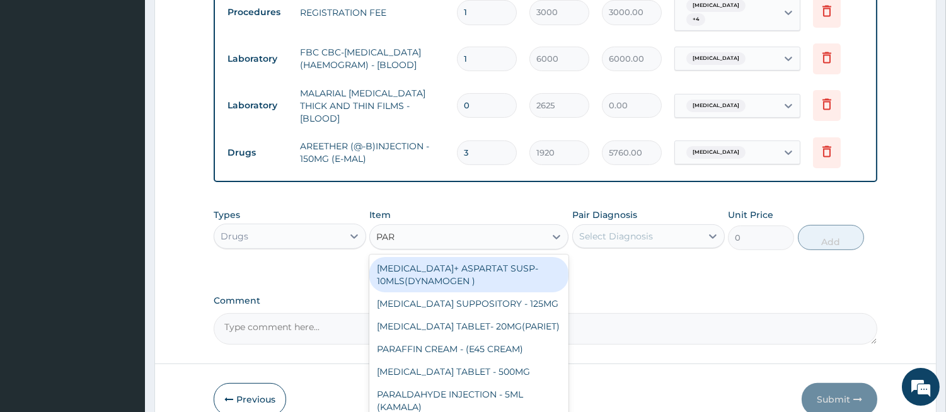
type input "PARA"
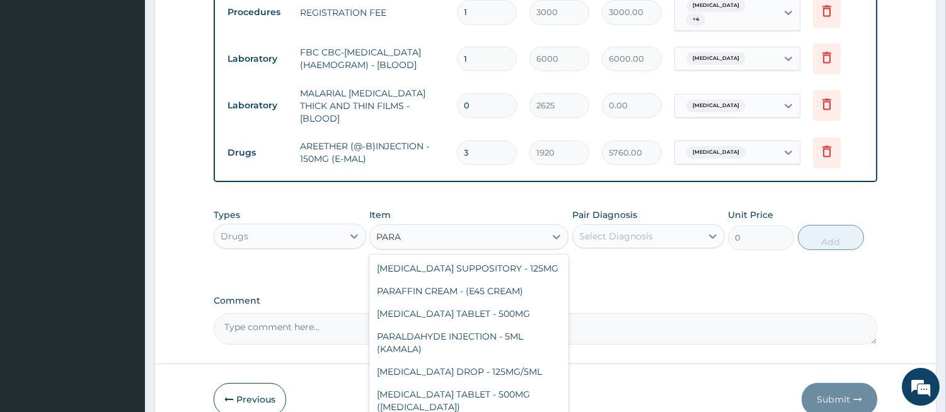
scroll to position [188, 0]
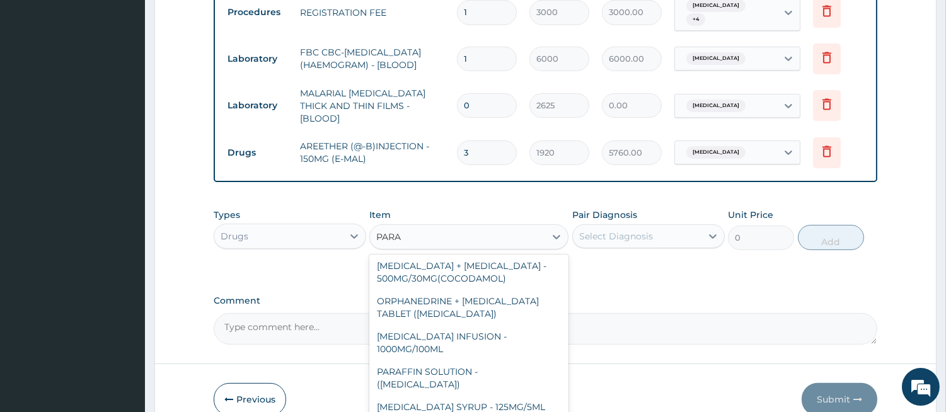
type input "640"
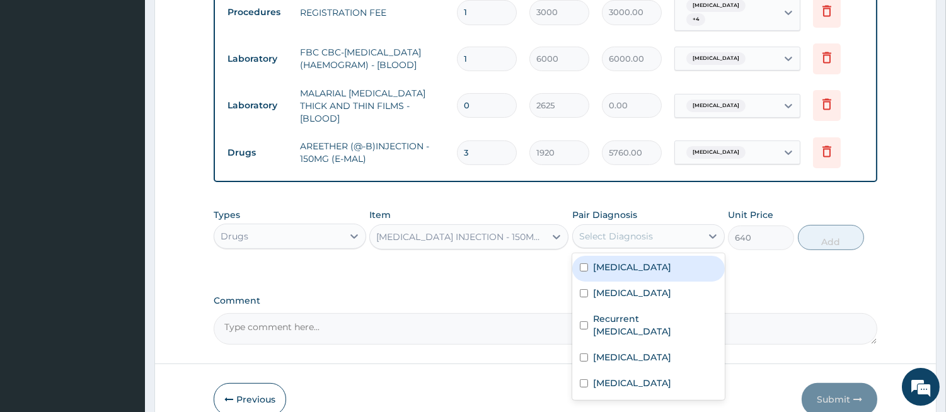
click at [615, 230] on div "Select Diagnosis" at bounding box center [616, 236] width 74 height 13
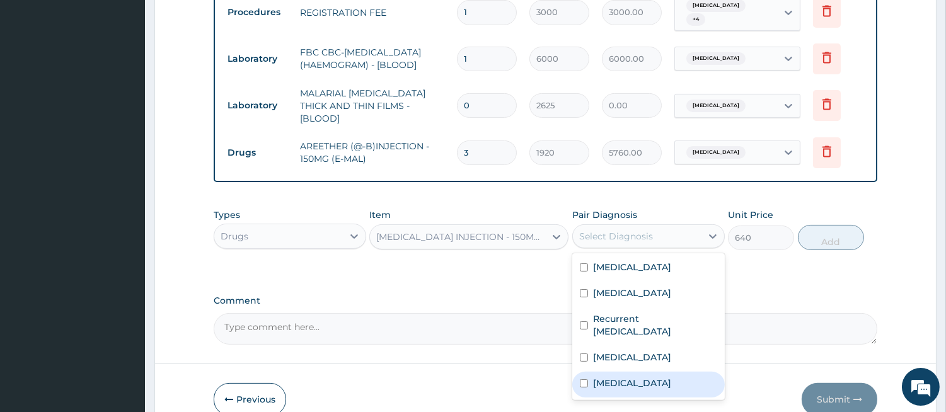
click at [599, 377] on label "Malaria" at bounding box center [632, 383] width 78 height 13
checkbox input "true"
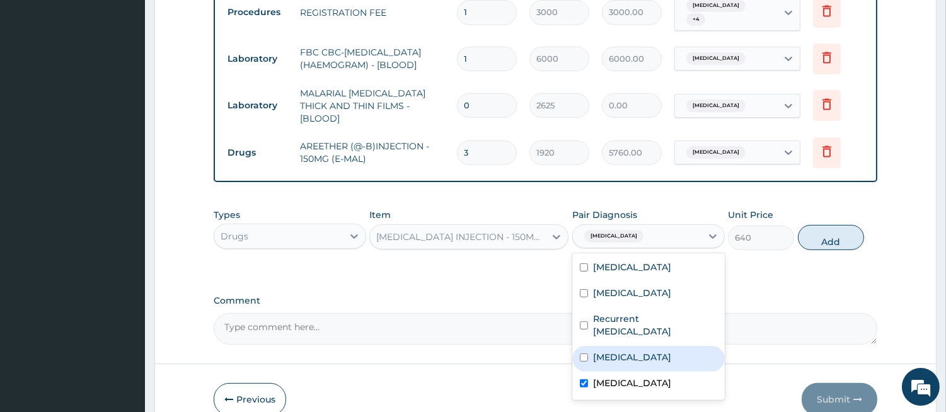
click at [601, 351] on label "Sepsis" at bounding box center [632, 357] width 78 height 13
checkbox input "true"
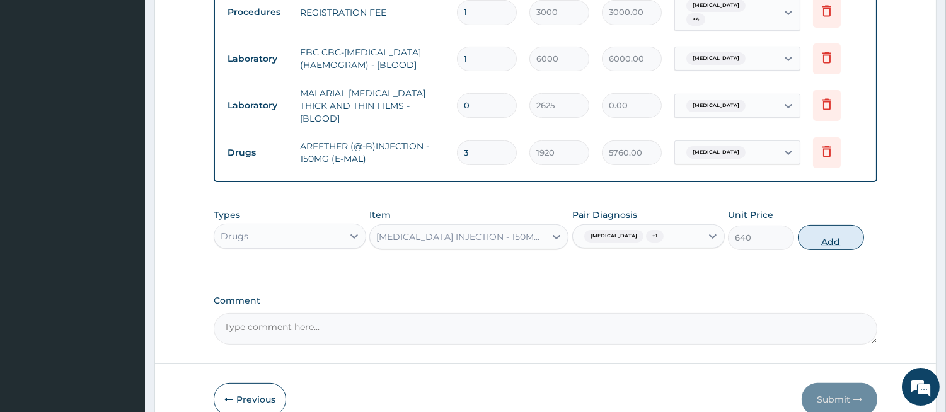
click at [822, 225] on button "Add" at bounding box center [831, 237] width 66 height 25
type input "0"
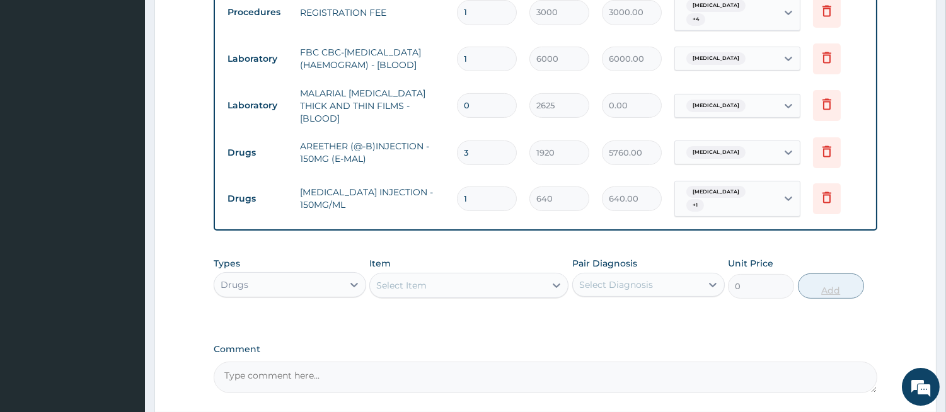
type input "0.00"
type input "2"
type input "1280.00"
type input "2"
click at [498, 275] on div "Select Item" at bounding box center [457, 285] width 175 height 20
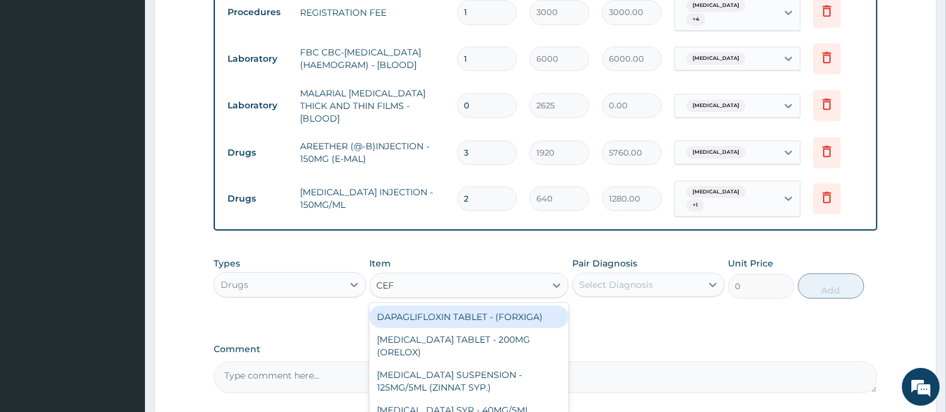
type input "CEFT"
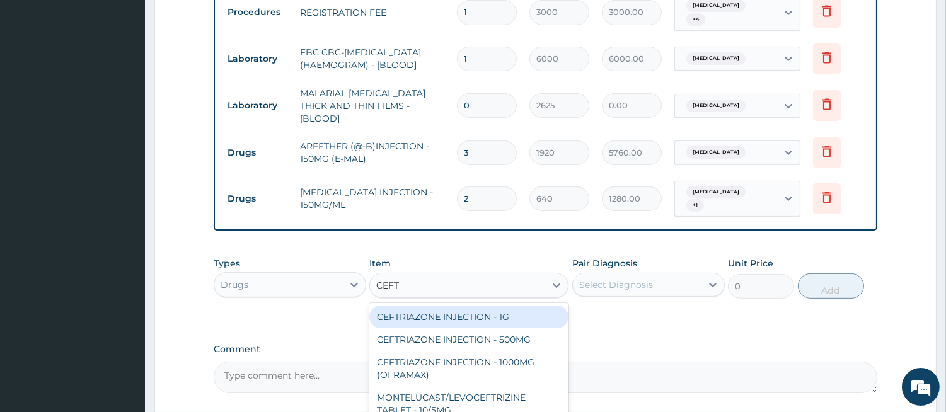
click at [504, 306] on div "CEFTRIAZONE INJECTION - 1G" at bounding box center [468, 317] width 199 height 23
type input "1888"
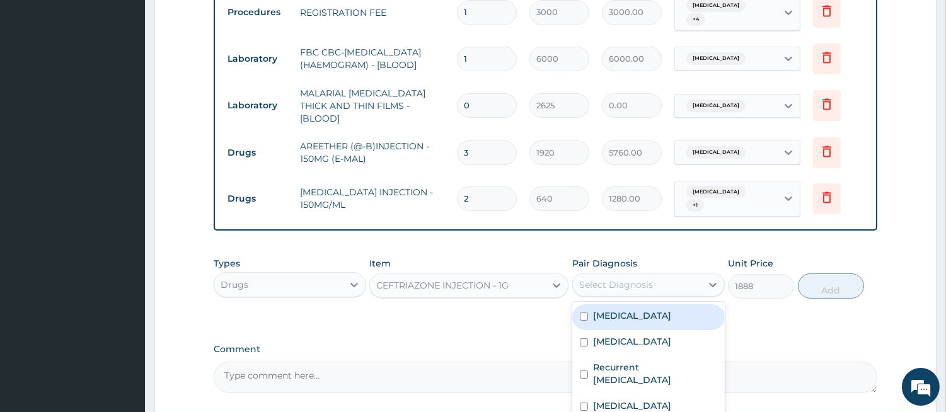
click at [596, 279] on div "Select Diagnosis" at bounding box center [616, 285] width 74 height 13
checkbox input "true"
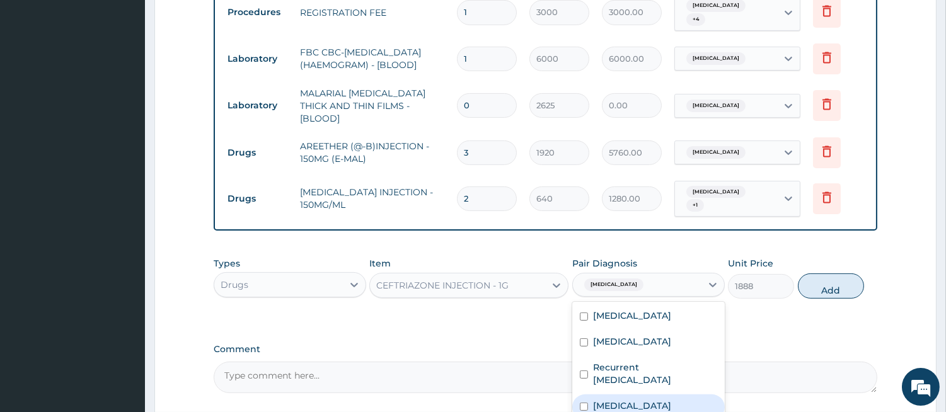
click at [589, 395] on div "Sepsis" at bounding box center [648, 408] width 153 height 26
checkbox input "true"
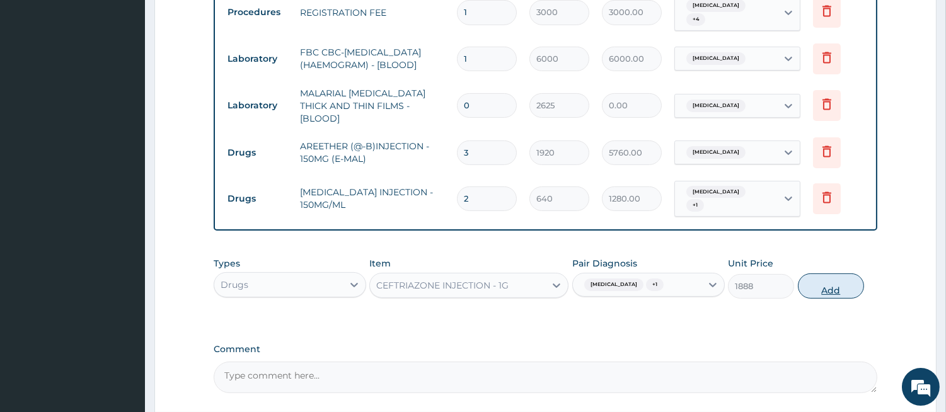
click at [833, 274] on button "Add" at bounding box center [831, 286] width 66 height 25
type input "0"
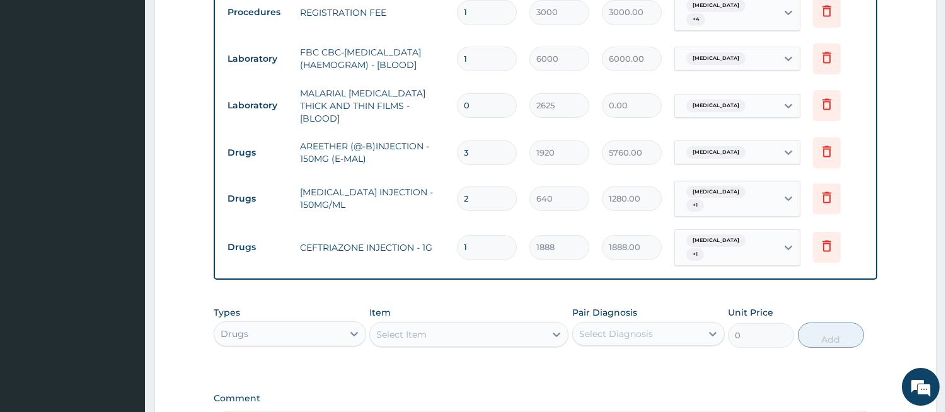
click at [465, 325] on div "Select Item" at bounding box center [457, 335] width 175 height 20
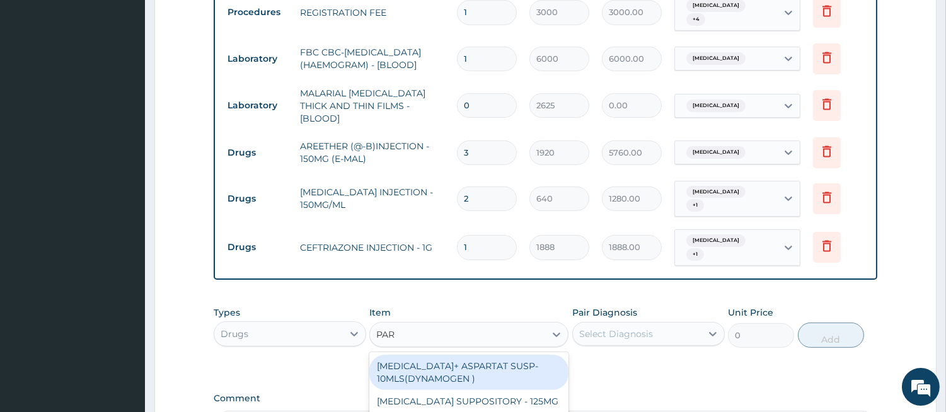
type input "PARA"
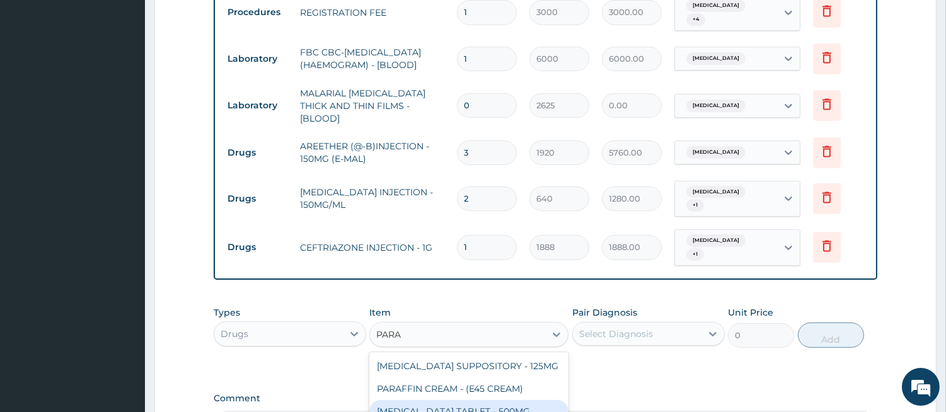
click at [485, 400] on div "PARACETAMOL TABLET - 500MG" at bounding box center [468, 411] width 199 height 23
type input "38.400000000000006"
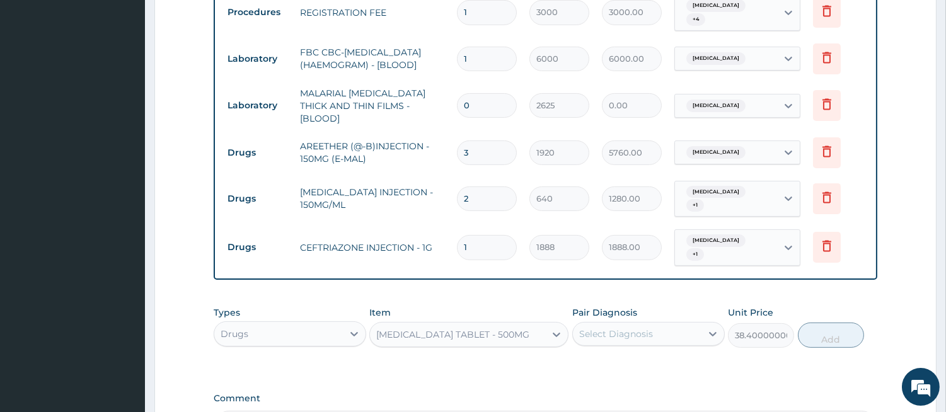
click at [614, 328] on div "Select Diagnosis" at bounding box center [616, 334] width 74 height 13
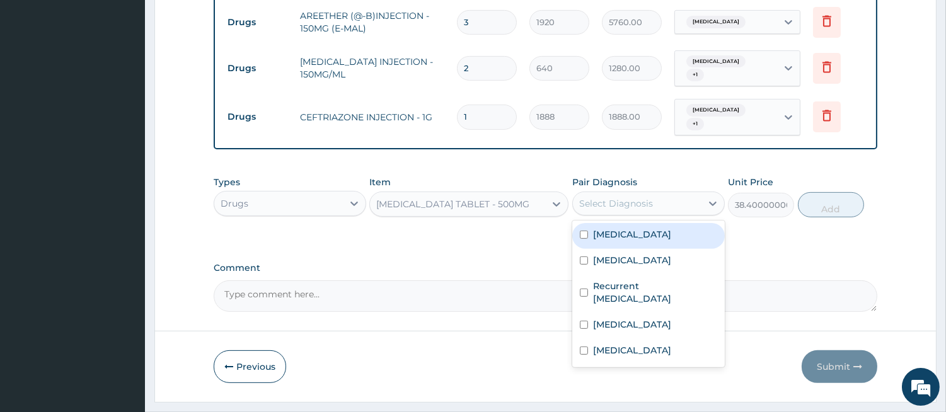
scroll to position [836, 0]
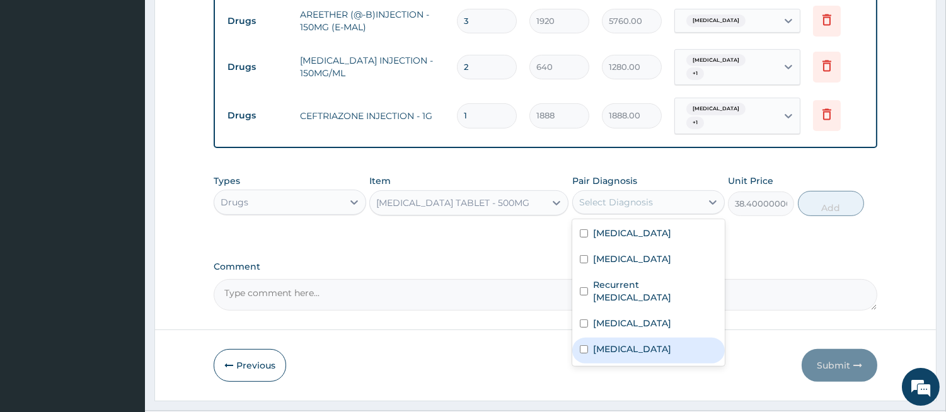
click at [630, 338] on div "Malaria" at bounding box center [648, 351] width 153 height 26
checkbox input "true"
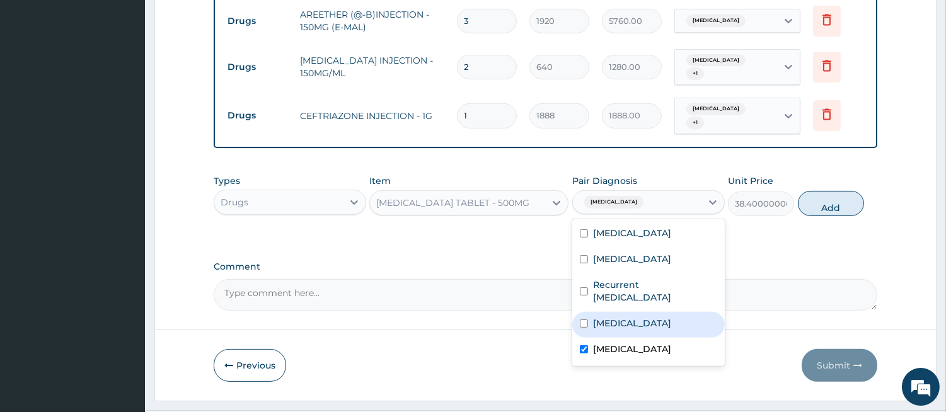
click at [625, 312] on div "Sepsis" at bounding box center [648, 325] width 153 height 26
checkbox input "true"
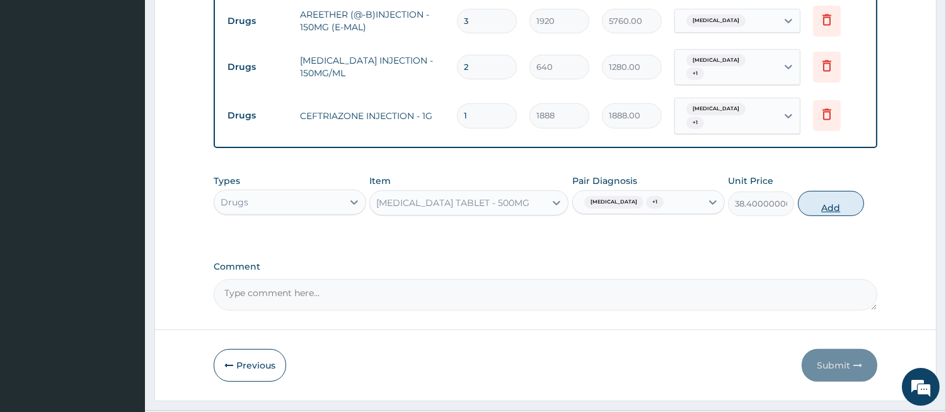
click at [811, 191] on button "Add" at bounding box center [831, 203] width 66 height 25
type input "0"
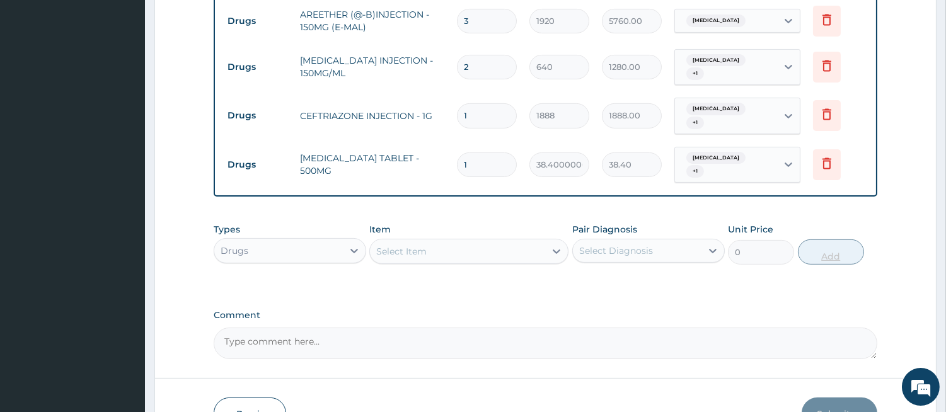
type input "18"
type input "691.20"
type input "18"
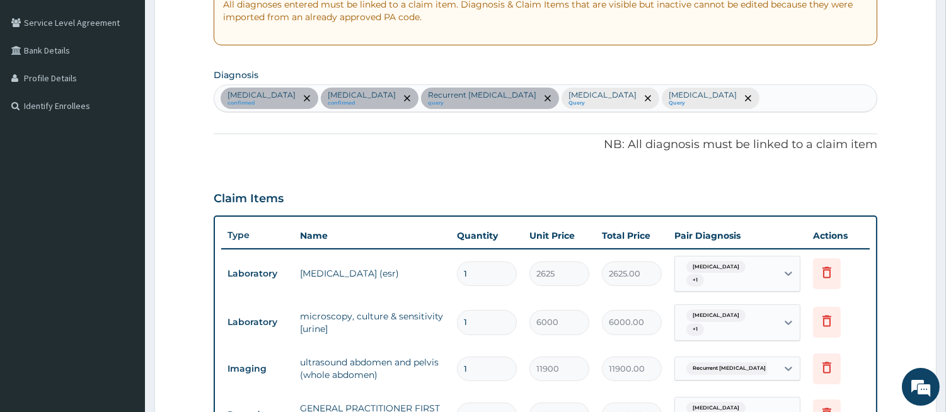
click at [648, 106] on div "Pyelonephritis confirmed Kidney stone confirmed Recurrent kidney stone query Se…" at bounding box center [545, 98] width 662 height 26
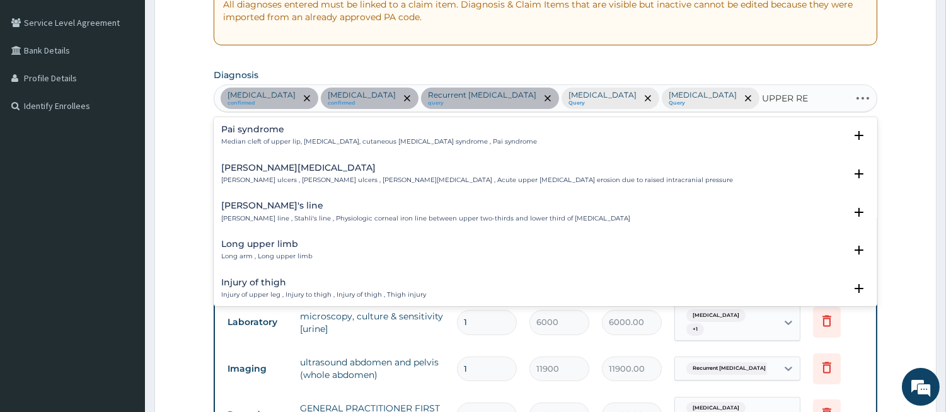
type input "UPPER RES"
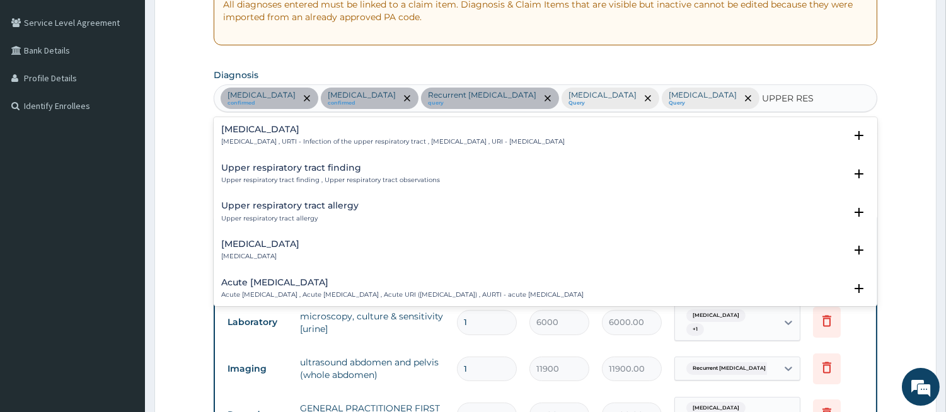
click at [276, 149] on div "Upper respiratory infection Upper respiratory infection , URTI - Infection of t…" at bounding box center [545, 139] width 649 height 28
click at [276, 142] on p "Upper respiratory infection , URTI - Infection of the upper respiratory tract ,…" at bounding box center [393, 141] width 344 height 9
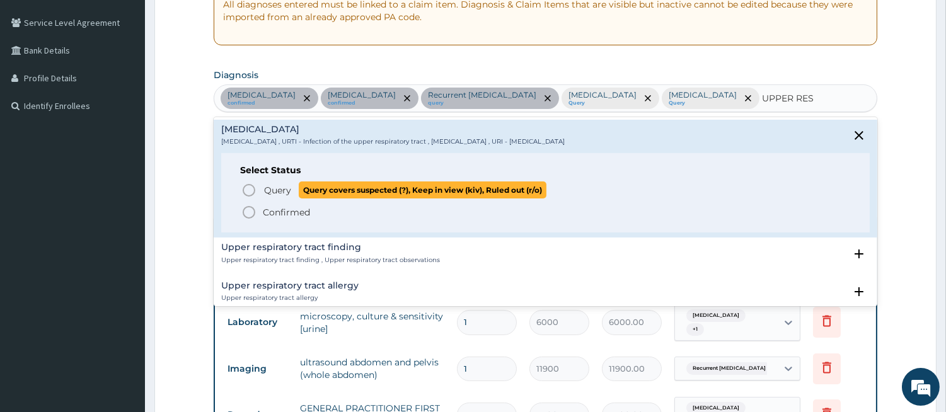
click at [267, 182] on p "Query Query covers suspected (?), Keep in view (kiv), Ruled out (r/o)" at bounding box center [405, 190] width 284 height 17
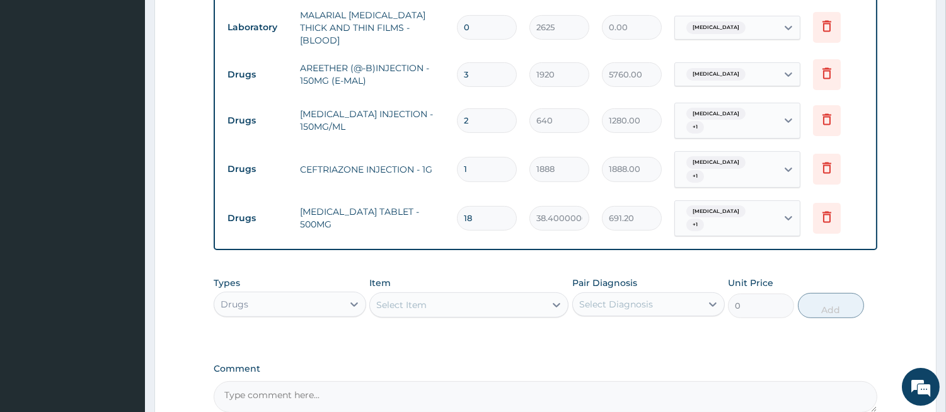
scroll to position [880, 0]
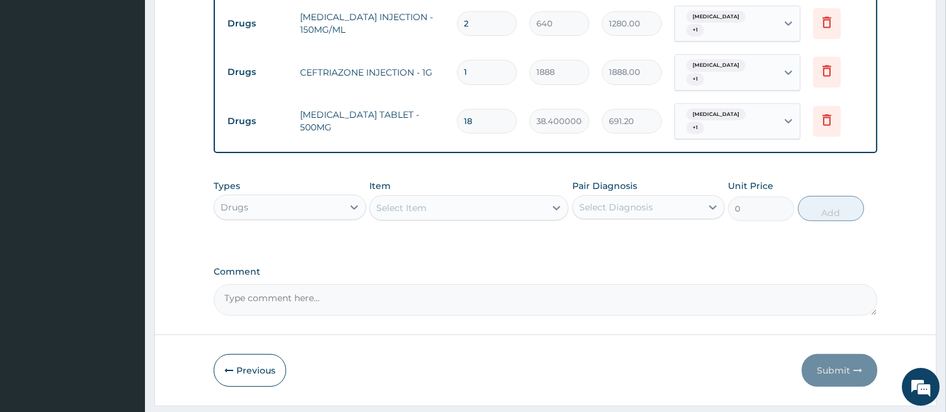
click at [412, 202] on div "Select Item" at bounding box center [401, 208] width 50 height 13
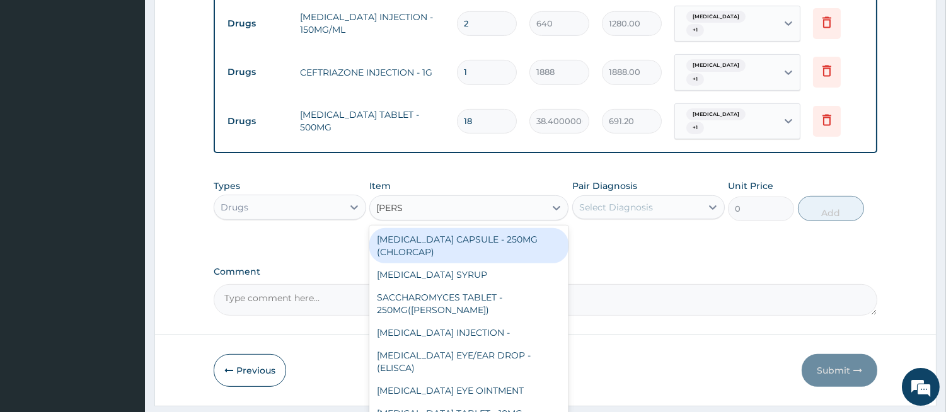
type input "LORAT"
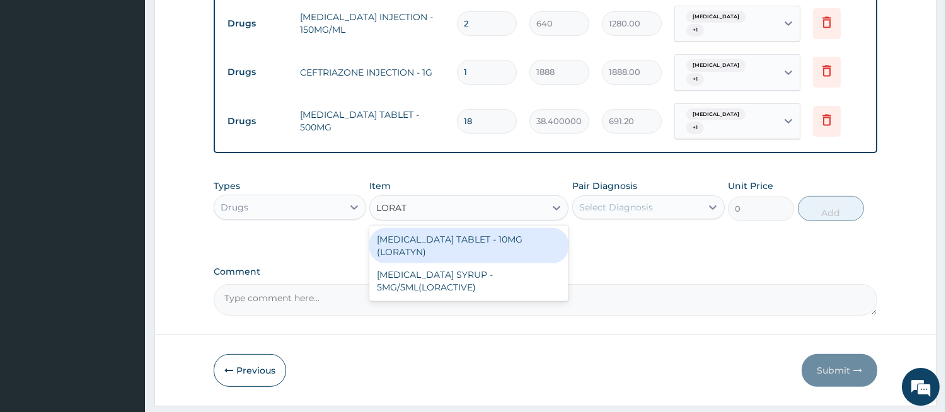
click at [437, 228] on div "LORATADINE TABLET - 10MG (LORATYN)" at bounding box center [468, 245] width 199 height 35
type input "112"
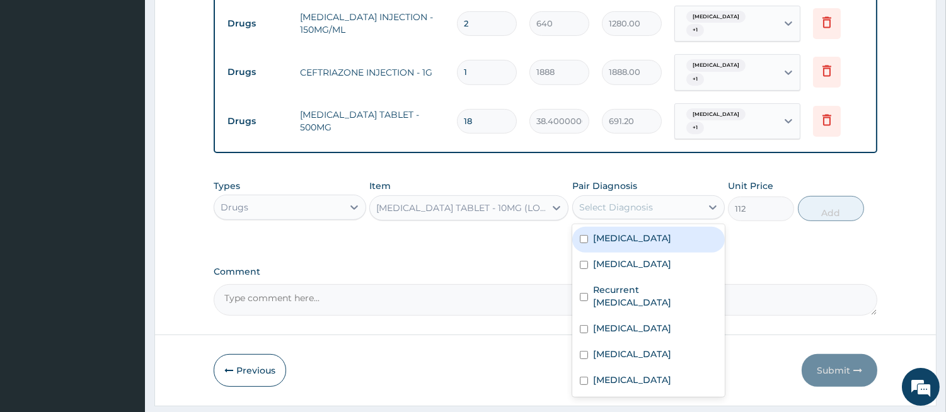
click at [620, 201] on div "Select Diagnosis" at bounding box center [616, 207] width 74 height 13
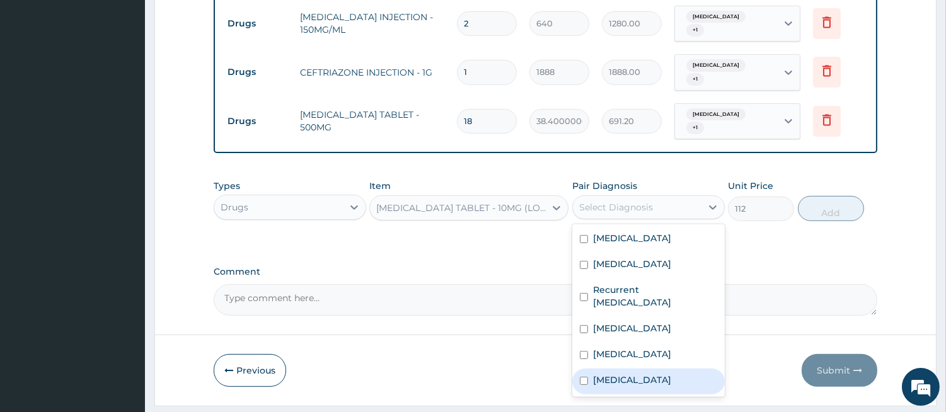
click at [606, 374] on label "Upper respiratory infection" at bounding box center [632, 380] width 78 height 13
checkbox input "true"
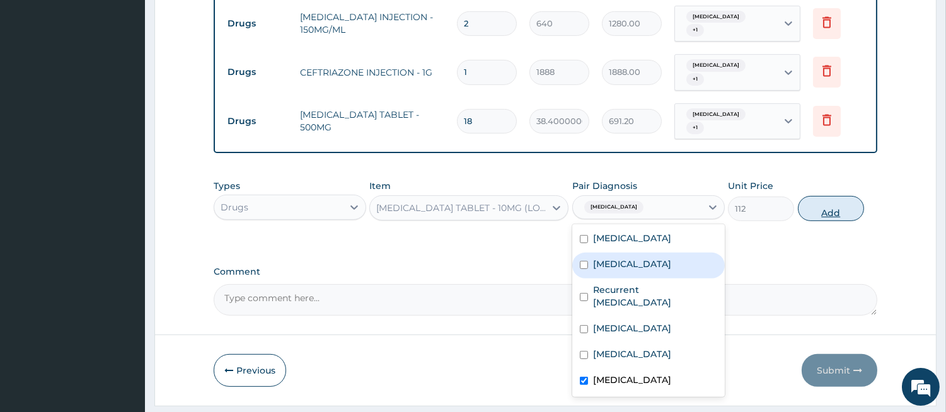
click at [803, 196] on button "Add" at bounding box center [831, 208] width 66 height 25
type input "0"
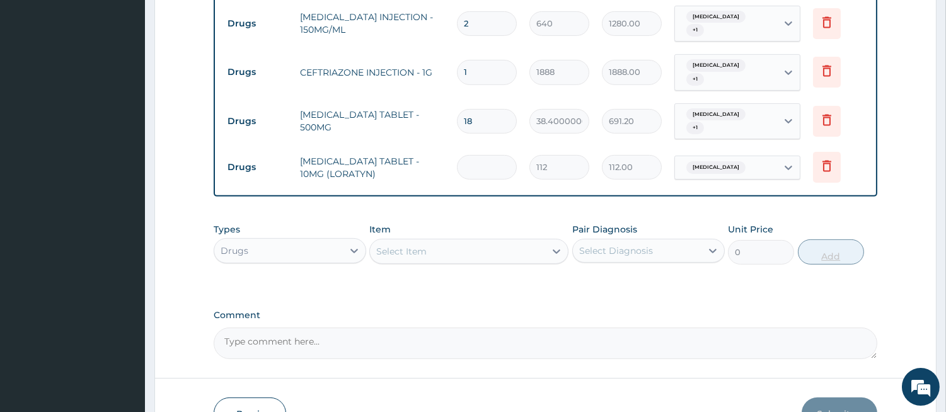
type input "0.00"
type input "7"
type input "784.00"
type input "7"
click at [471, 241] on div "Select Item" at bounding box center [457, 251] width 175 height 20
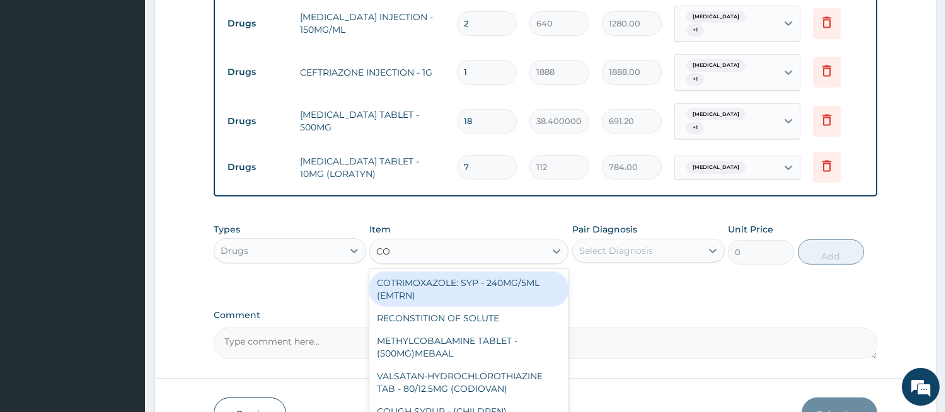
type input "COU"
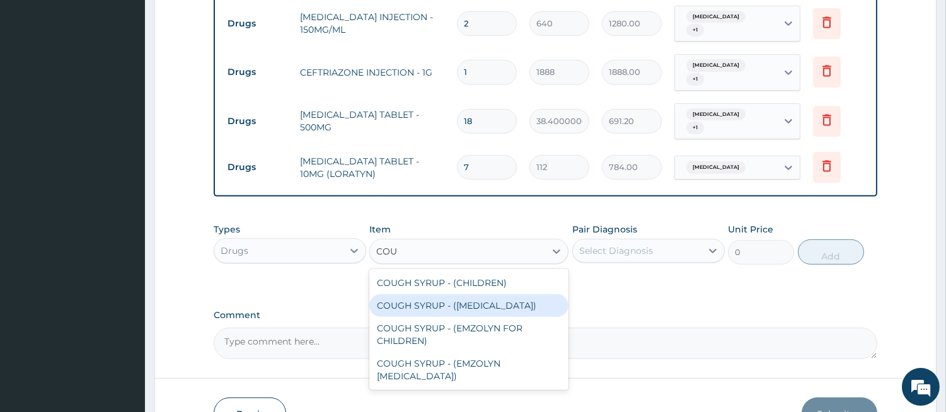
click at [476, 294] on div "COUGH SYRUP - (EXPECTORANT)" at bounding box center [468, 305] width 199 height 23
type input "1280"
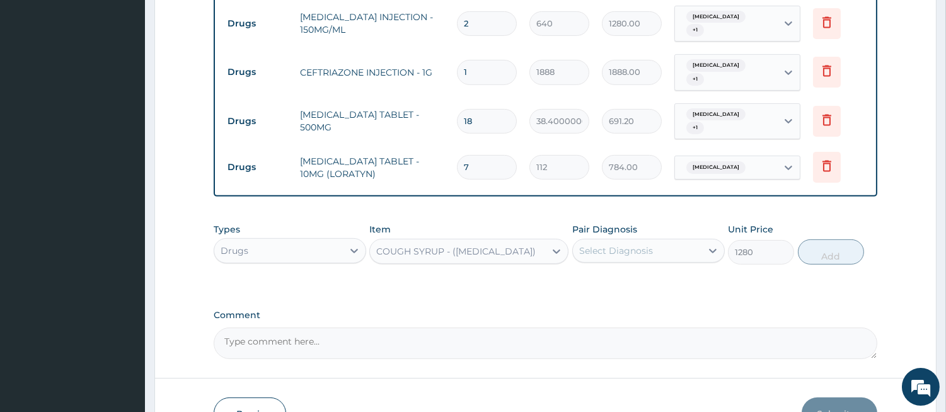
click at [615, 241] on div "Select Diagnosis" at bounding box center [637, 251] width 129 height 20
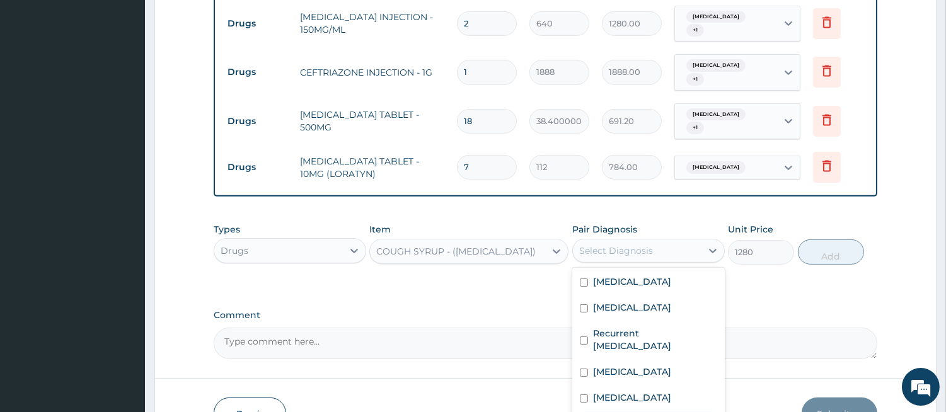
checkbox input "true"
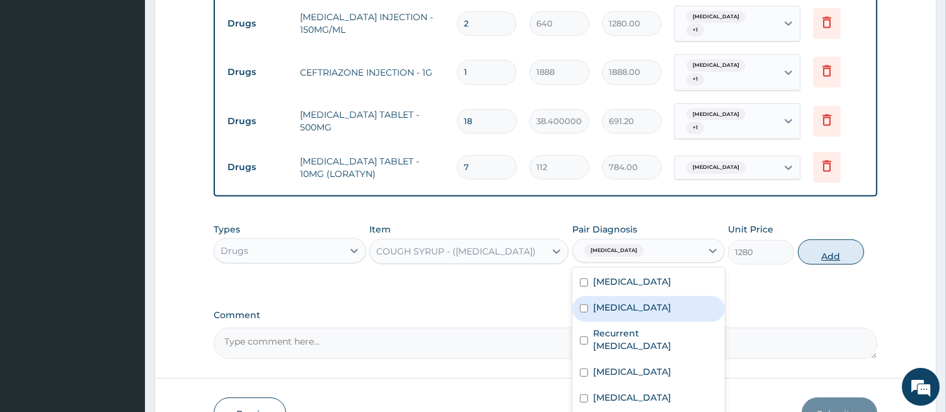
click at [815, 240] on button "Add" at bounding box center [831, 252] width 66 height 25
type input "0"
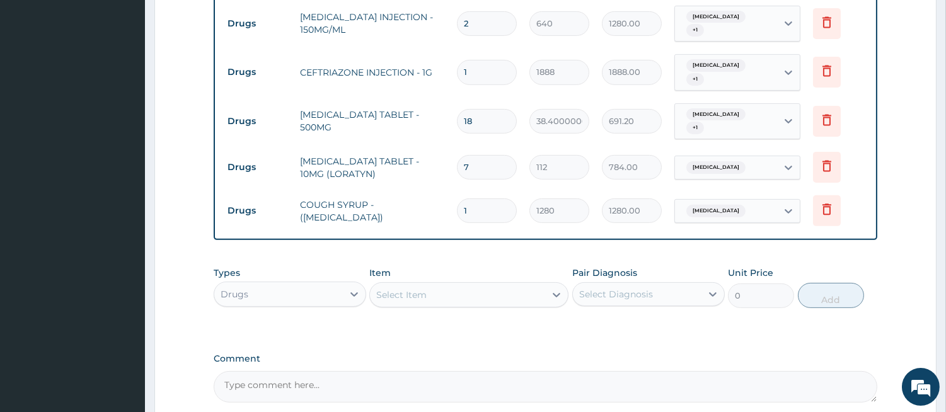
click at [419, 289] on div "Select Item" at bounding box center [401, 295] width 50 height 13
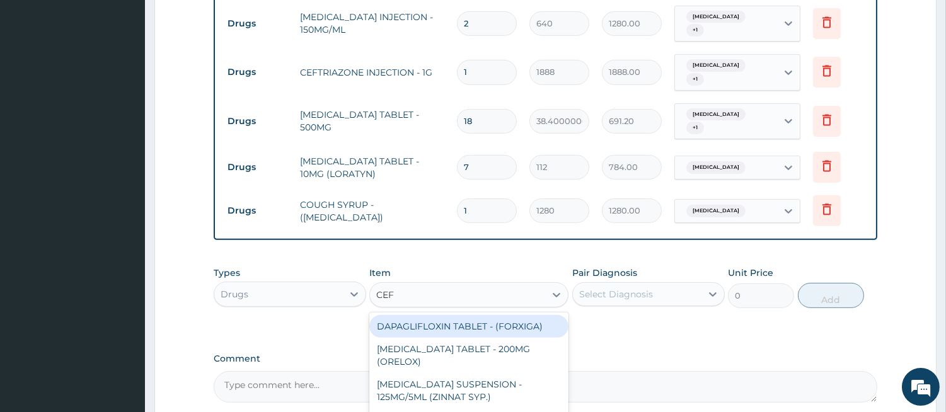
type input "CEFI"
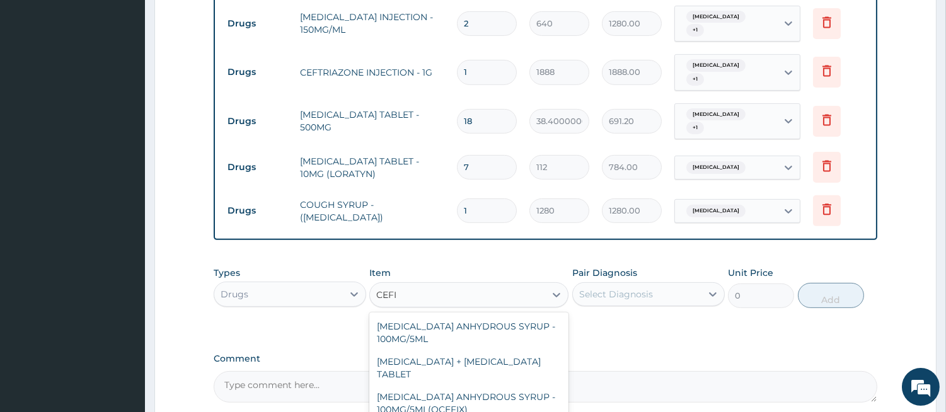
type input "256"
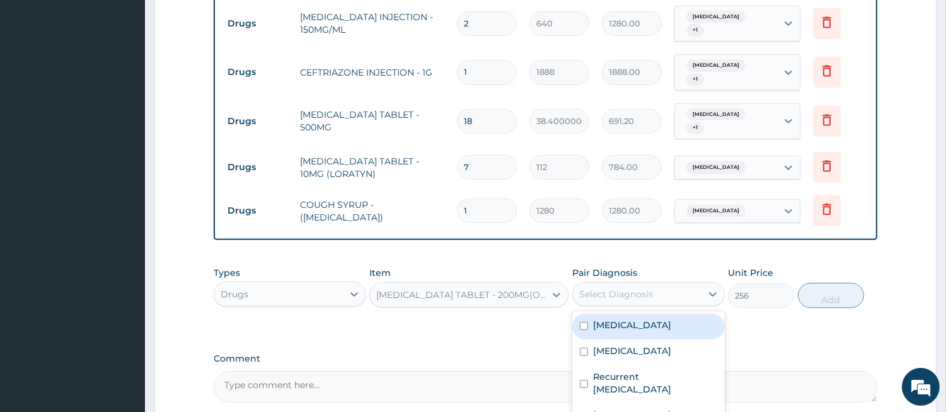
click at [597, 288] on div "Select Diagnosis" at bounding box center [616, 294] width 74 height 13
checkbox input "true"
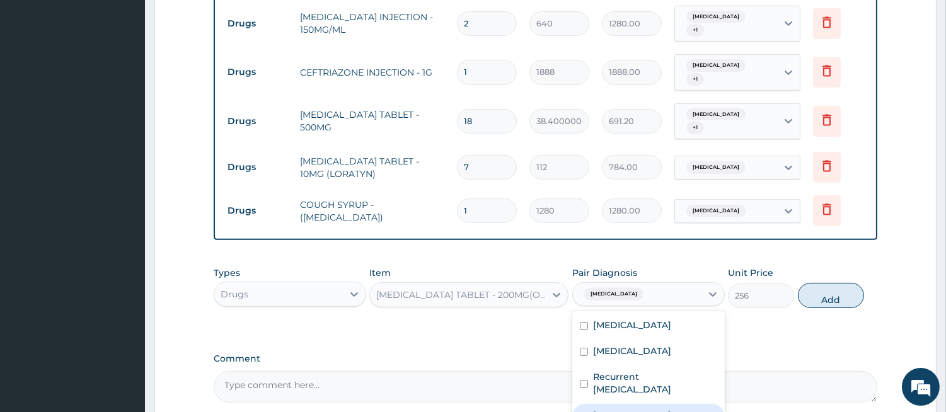
click at [594, 409] on label "Sepsis" at bounding box center [632, 415] width 78 height 13
checkbox input "true"
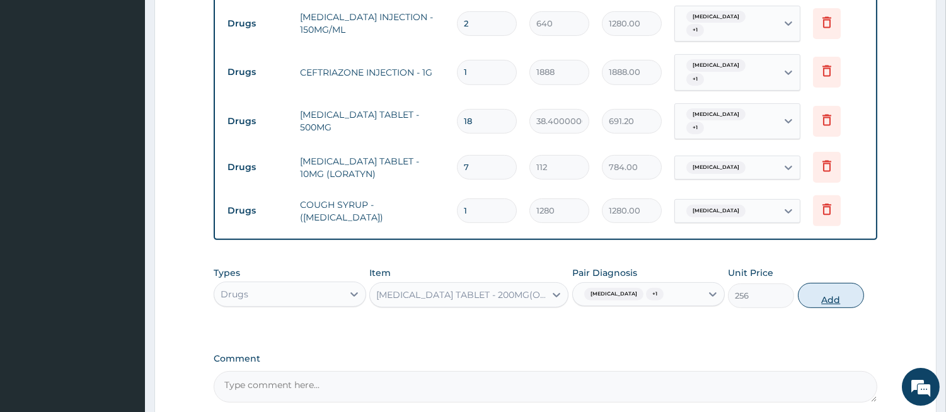
click at [814, 283] on button "Add" at bounding box center [831, 295] width 66 height 25
type input "0"
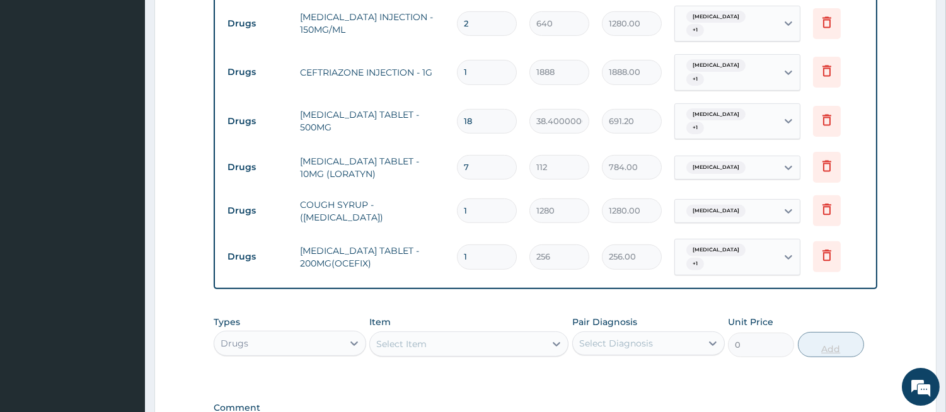
type input "10"
type input "2560.00"
type input "10"
type input "0.00"
type input "1"
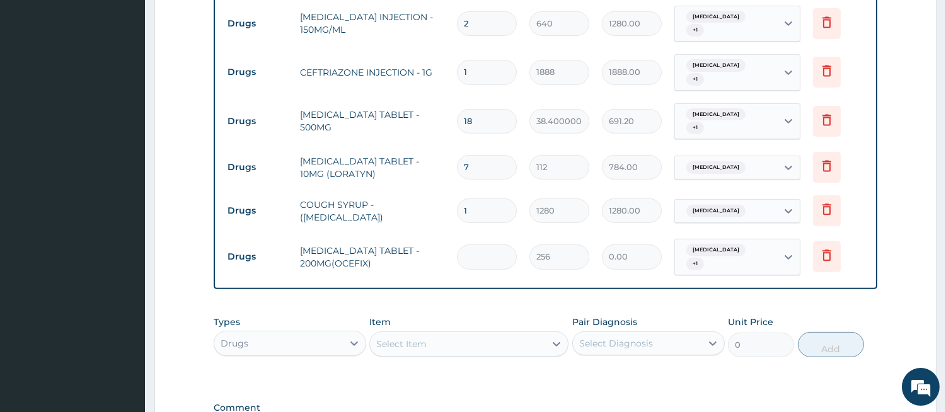
type input "256.00"
type input "10"
type input "2560.00"
click at [460, 334] on div "Select Item" at bounding box center [457, 344] width 175 height 20
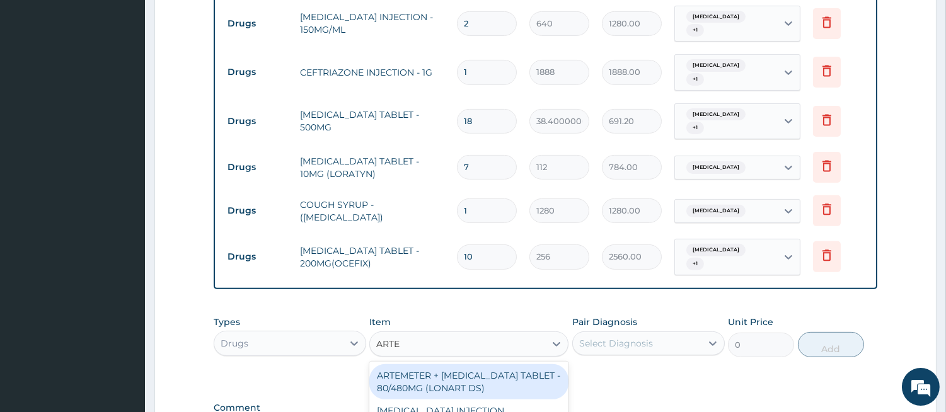
type input "ARTEM"
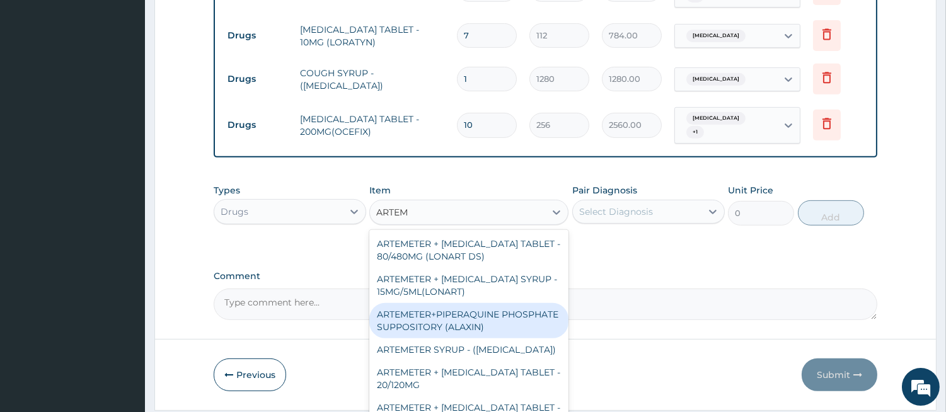
scroll to position [117, 0]
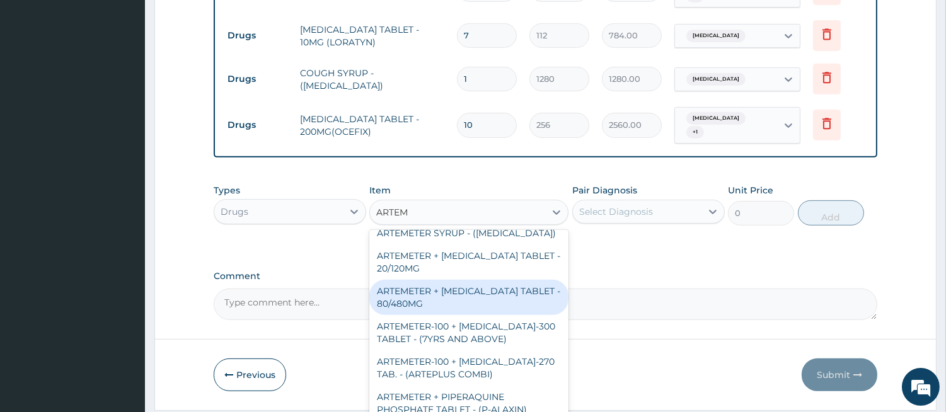
click at [477, 280] on div "ARTEMETER + LUMEFANTRINE TABLET - 80/480MG" at bounding box center [468, 297] width 199 height 35
type input "416"
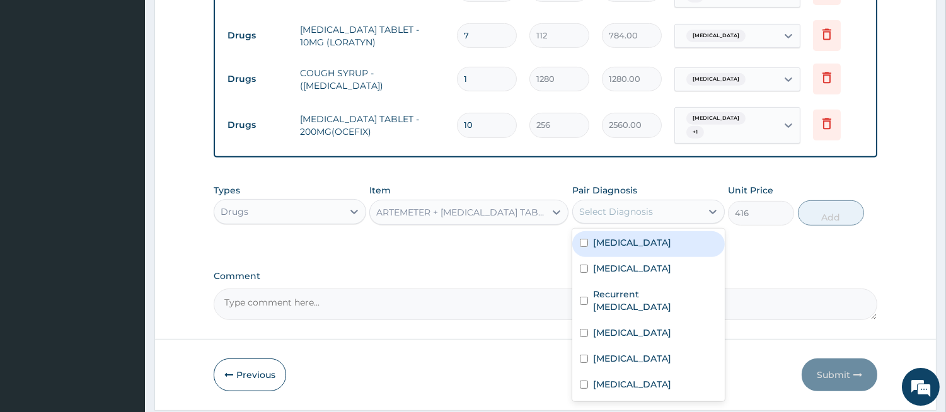
click at [602, 205] on div "Select Diagnosis" at bounding box center [616, 211] width 74 height 13
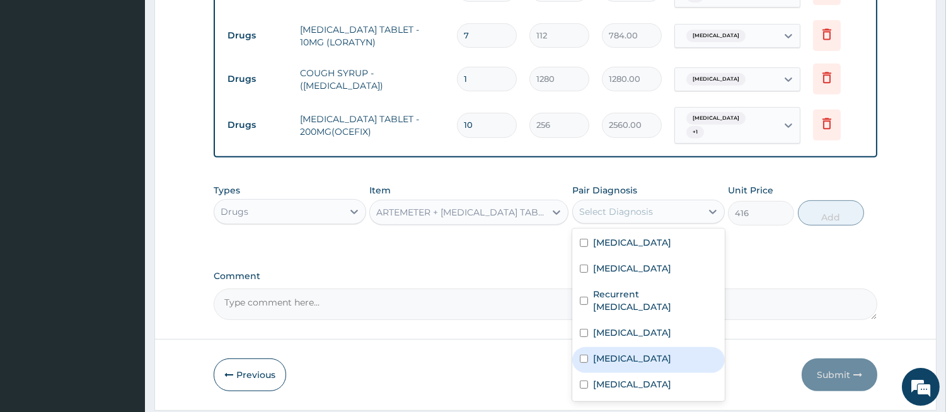
click at [601, 352] on label "Malaria" at bounding box center [632, 358] width 78 height 13
checkbox input "true"
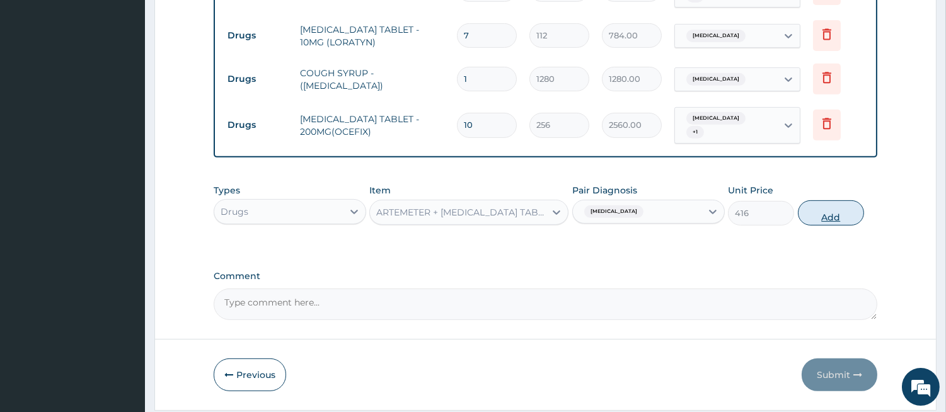
click at [819, 200] on button "Add" at bounding box center [831, 212] width 66 height 25
type input "0"
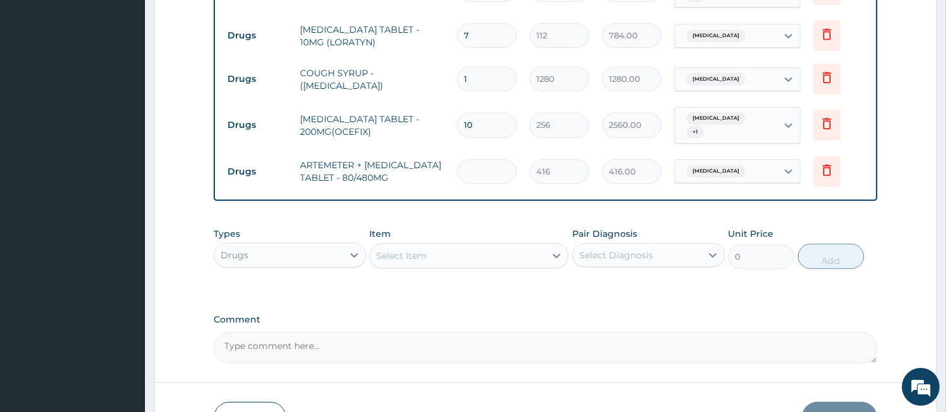
type input "0.00"
type input "6"
type input "2496.00"
type input "6"
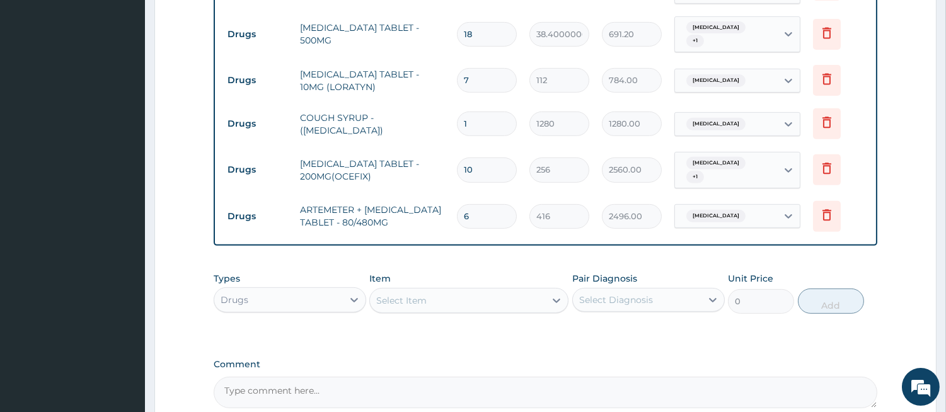
scroll to position [1050, 0]
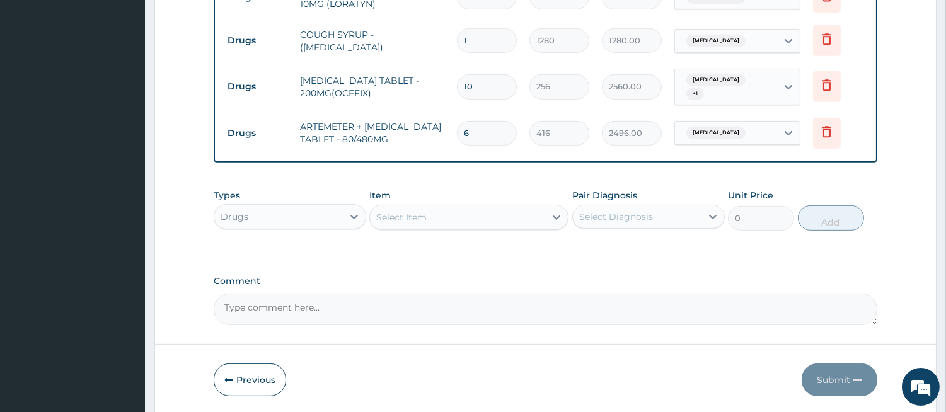
click at [493, 183] on div "Types Drugs Item Select Item Pair Diagnosis Select Diagnosis Unit Price 0 Add" at bounding box center [546, 210] width 664 height 54
click at [633, 189] on label "Pair Diagnosis" at bounding box center [604, 195] width 65 height 13
click at [427, 189] on div "Item Select Item" at bounding box center [468, 210] width 199 height 42
drag, startPoint x: 383, startPoint y: 159, endPoint x: 304, endPoint y: 159, distance: 78.2
click at [378, 189] on label "Item" at bounding box center [379, 195] width 21 height 13
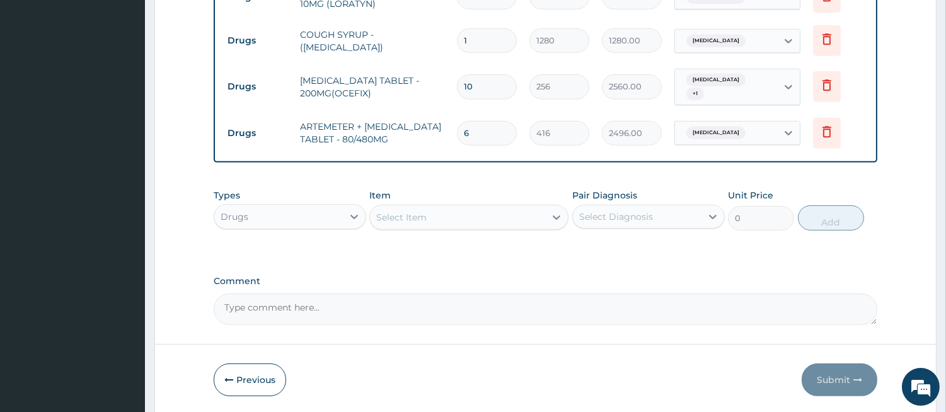
click at [272, 189] on div "Types Drugs" at bounding box center [290, 210] width 153 height 42
click at [240, 207] on div "Drugs" at bounding box center [278, 217] width 129 height 20
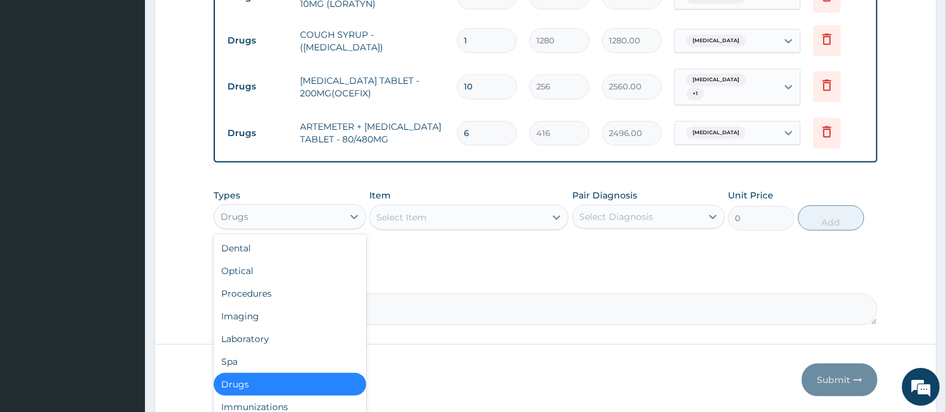
click at [240, 207] on div "Drugs" at bounding box center [278, 217] width 129 height 20
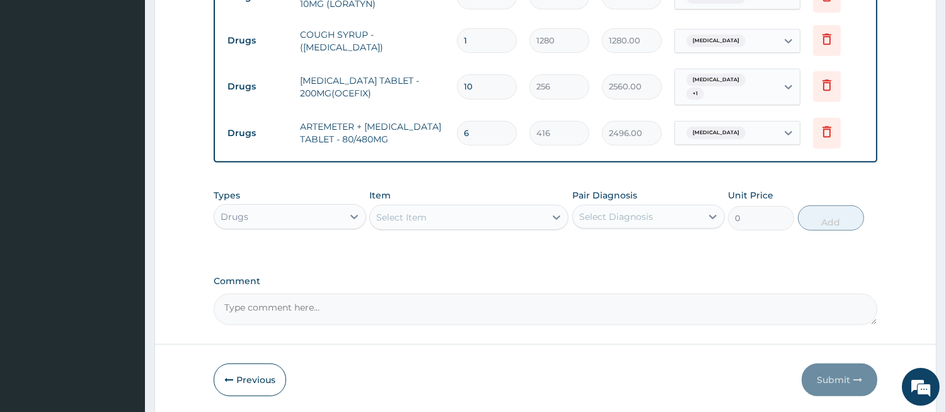
click at [337, 207] on div "Drugs" at bounding box center [278, 217] width 129 height 20
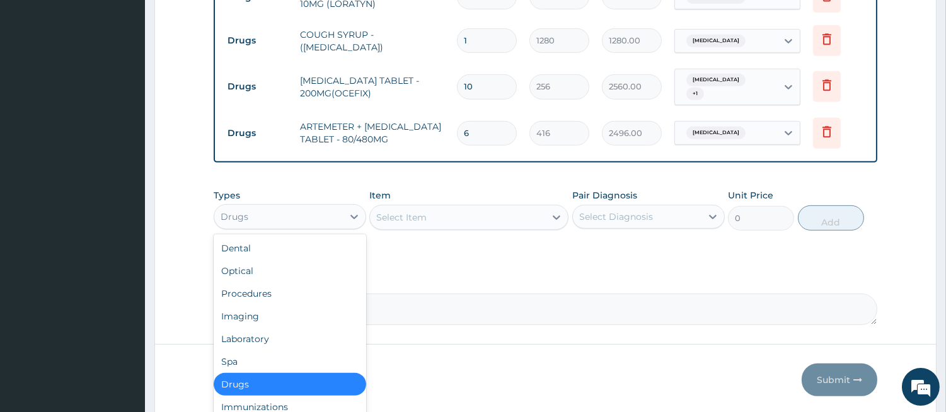
click at [473, 207] on div "Select Item" at bounding box center [457, 217] width 175 height 20
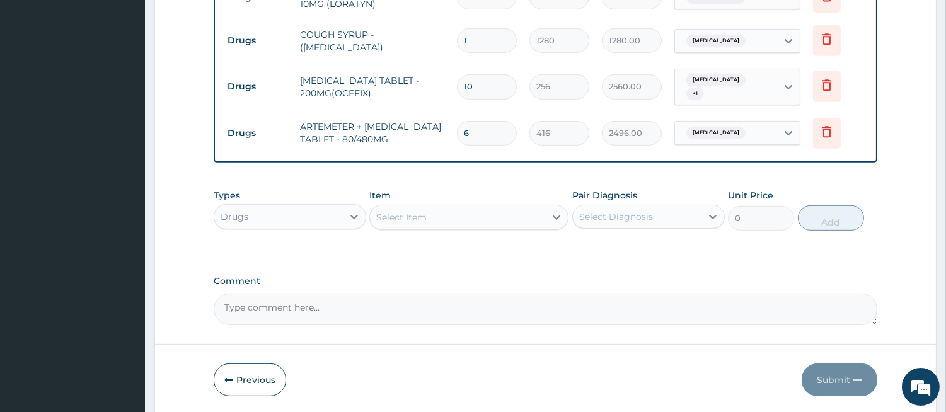
click at [483, 207] on div "Select Item" at bounding box center [457, 217] width 175 height 20
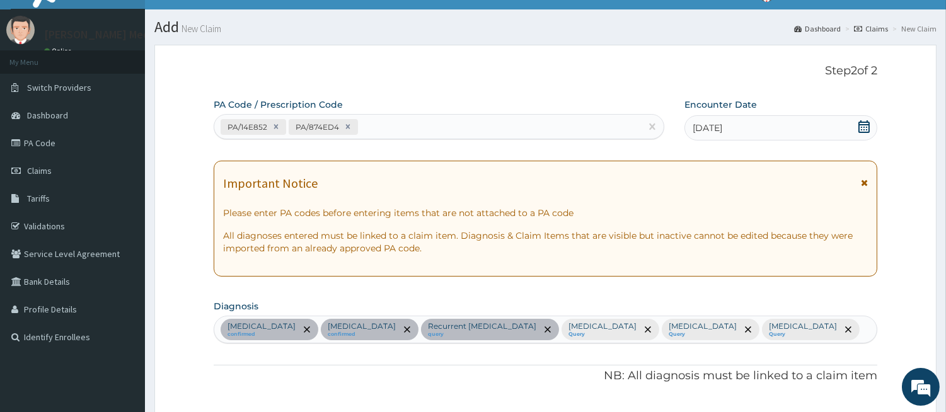
scroll to position [0, 0]
